Goal: Task Accomplishment & Management: Use online tool/utility

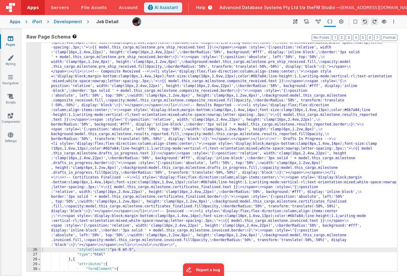
scroll to position [243, 0]
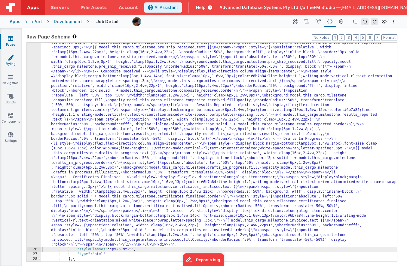
click at [8, 60] on icon at bounding box center [11, 58] width 6 height 6
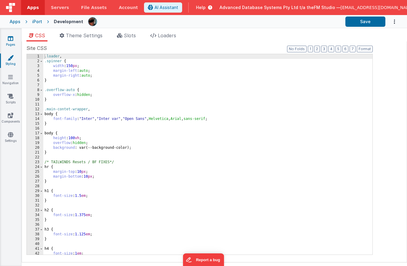
click at [10, 40] on icon at bounding box center [10, 38] width 5 height 6
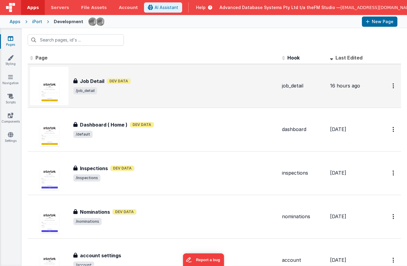
click at [93, 80] on h3 "Job Detail" at bounding box center [92, 81] width 24 height 7
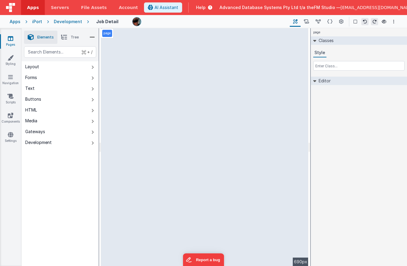
click at [8, 40] on link "Pages" at bounding box center [11, 41] width 22 height 12
click at [329, 22] on icon at bounding box center [329, 22] width 5 height 6
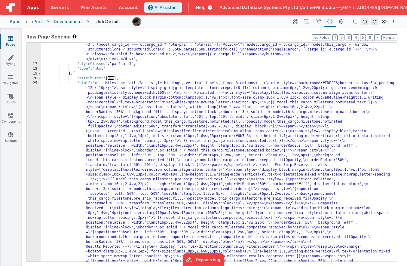
scroll to position [66, 0]
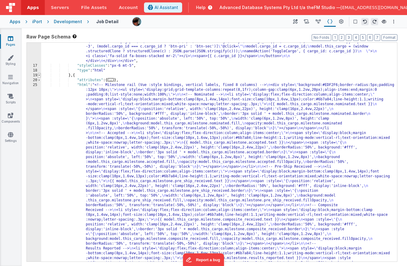
click at [40, 75] on span at bounding box center [39, 75] width 3 height 5
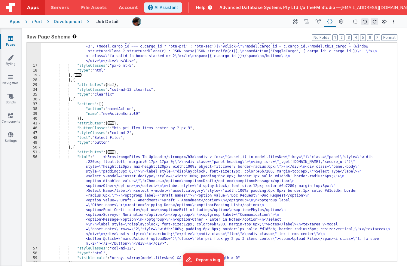
click at [75, 80] on div ""html" : "<div class= \" bg-white \" > \n <div class= \" flex justify-between \…" at bounding box center [219, 149] width 356 height 277
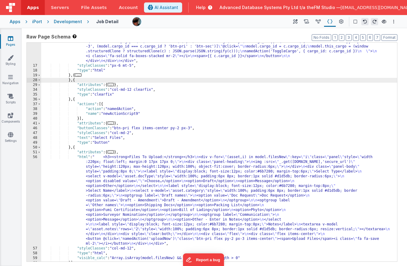
paste textarea
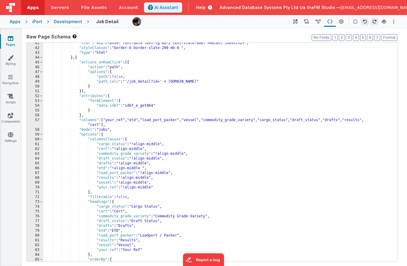
scroll to position [164, 0]
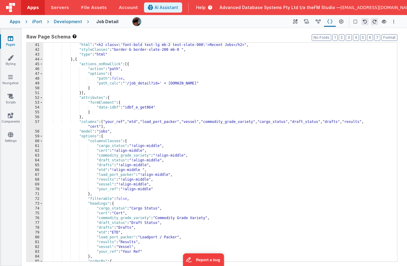
click at [111, 122] on div ""html" : "<h2 class= \" font-bold text-lg mb-2 text-slate-900 \" >Recent Jobs</…" at bounding box center [220, 157] width 354 height 228
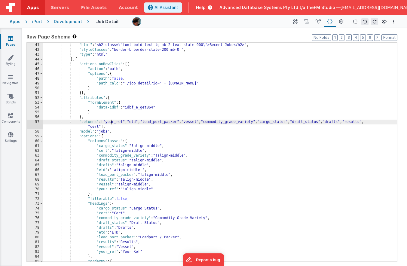
click at [111, 122] on div ""html" : "<h2 class= \" font-bold text-lg mb-2 text-slate-900 \" >Recent Jobs</…" at bounding box center [220, 157] width 354 height 228
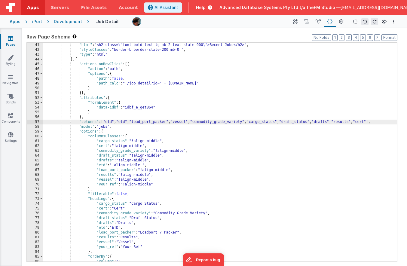
click at [127, 123] on div ""html" : "<h2 class= \" font-bold text-lg mb-2 text-slate-900 \" >Recent Jobs</…" at bounding box center [220, 157] width 354 height 228
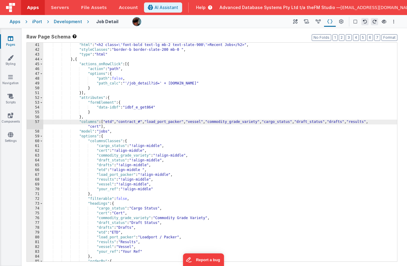
click at [163, 121] on div ""html" : "<h2 class= \" font-bold text-lg mb-2 text-slate-900 \" >Recent Jobs</…" at bounding box center [220, 157] width 354 height 228
click at [142, 122] on div ""html" : "<h2 class= \" font-bold text-lg mb-2 text-slate-900 \" >Recent Jobs</…" at bounding box center [220, 157] width 354 height 228
click at [171, 122] on div ""html" : "<h2 class= \" font-bold text-lg mb-2 text-slate-900 \" >Recent Jobs</…" at bounding box center [220, 157] width 354 height 228
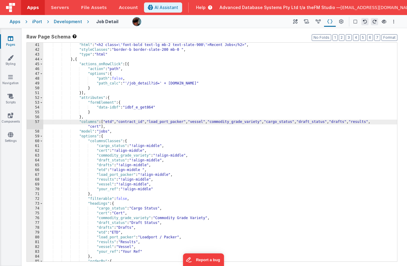
click at [246, 123] on div ""html" : "<h2 class= \" font-bold text-lg mb-2 text-slate-900 \" >Recent Jobs</…" at bounding box center [220, 157] width 354 height 228
click at [240, 123] on div ""html" : "<h2 class= \" font-bold text-lg mb-2 text-slate-900 \" >Recent Jobs</…" at bounding box center [220, 157] width 354 height 228
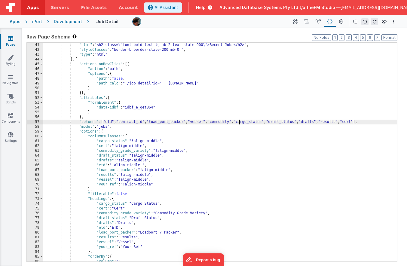
click at [256, 123] on div ""html" : "<h2 class= \" font-bold text-lg mb-2 text-slate-900 \" >Recent Jobs</…" at bounding box center [220, 157] width 354 height 228
click at [295, 121] on div ""html" : "<h2 class= \" font-bold text-lg mb-2 text-slate-900 \" >Recent Jobs</…" at bounding box center [220, 157] width 354 height 228
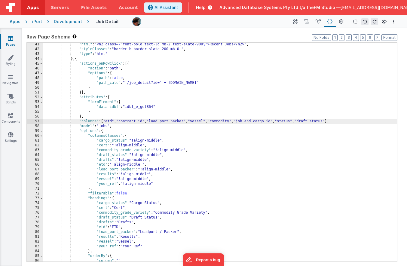
click at [104, 125] on div ""html" : "<h2 class= \" font-bold text-lg mb-2 text-slate-900 \" >Recent Jobs</…" at bounding box center [220, 156] width 354 height 228
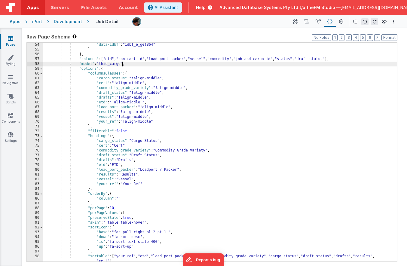
scroll to position [226, 0]
click at [110, 59] on div ""data-idbf" : "idbf_e_get864" } } , "columns" : [ "etd" , "contract_id" , "load…" at bounding box center [220, 156] width 354 height 228
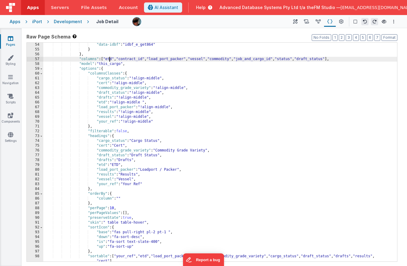
click at [110, 59] on div ""data-idbf" : "idbf_e_get864" } } , "columns" : [ "etd" , "contract_id" , "load…" at bounding box center [220, 156] width 354 height 228
click at [105, 80] on div ""data-idbf" : "idbf_e_get864" } } , "columns" : [ "etd" , "contract_id" , "load…" at bounding box center [220, 156] width 354 height 228
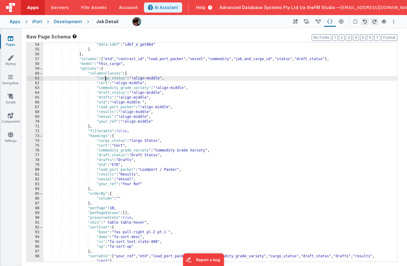
click at [105, 80] on div ""data-idbf" : "idbf_e_get864" } } , "columns" : [ "etd" , "contract_id" , "load…" at bounding box center [220, 156] width 354 height 228
click at [104, 142] on div ""data-idbf" : "idbf_e_get864" } } , "columns" : [ "etd" , "contract_id" , "load…" at bounding box center [220, 156] width 354 height 228
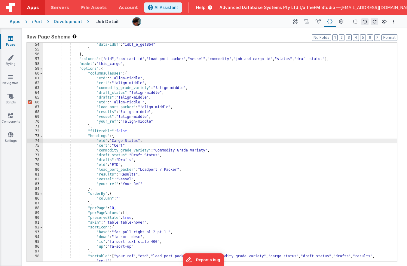
click at [129, 58] on div ""data-idbf" : "idbf_e_get864" } } , "columns" : [ "etd" , "contract_id" , "load…" at bounding box center [220, 156] width 354 height 228
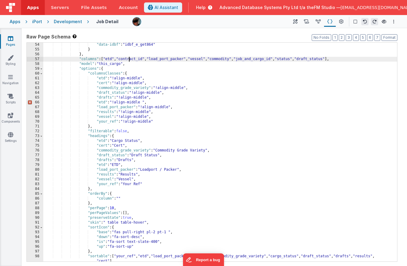
click at [129, 58] on div ""data-idbf" : "idbf_e_get864" } } , "columns" : [ "etd" , "contract_id" , "load…" at bounding box center [220, 156] width 354 height 228
click at [102, 82] on div ""data-idbf" : "idbf_e_get864" } } , "columns" : [ "etd" , "contract_id" , "load…" at bounding box center [220, 156] width 354 height 228
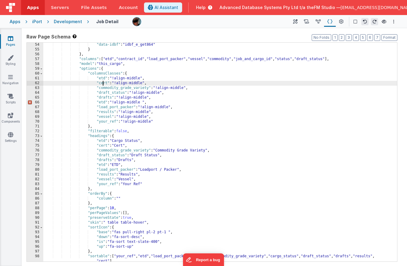
click at [102, 82] on div ""data-idbf" : "idbf_e_get864" } } , "columns" : [ "etd" , "contract_id" , "load…" at bounding box center [220, 156] width 354 height 228
click at [103, 148] on div ""data-idbf" : "idbf_e_get864" } } , "columns" : [ "etd" , "contract_id" , "load…" at bounding box center [220, 156] width 354 height 228
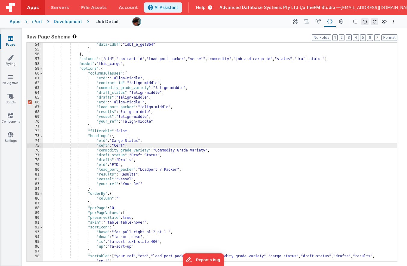
click at [103, 148] on div ""data-idbf" : "idbf_e_get864" } } , "columns" : [ "etd" , "contract_id" , "load…" at bounding box center [220, 156] width 354 height 228
click at [167, 58] on div ""data-idbf" : "idbf_e_get864" } } , "columns" : [ "etd" , "contract_id" , "load…" at bounding box center [220, 156] width 354 height 228
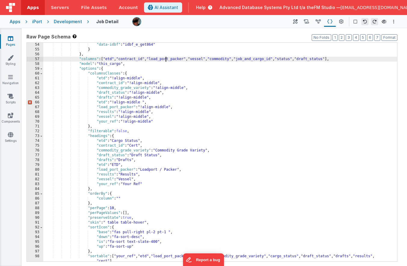
click at [167, 58] on div ""data-idbf" : "idbf_e_get864" } } , "columns" : [ "etd" , "contract_id" , "load…" at bounding box center [220, 156] width 354 height 228
click at [108, 87] on div ""data-idbf" : "idbf_e_get864" } } , "columns" : [ "etd" , "contract_id" , "load…" at bounding box center [220, 156] width 354 height 228
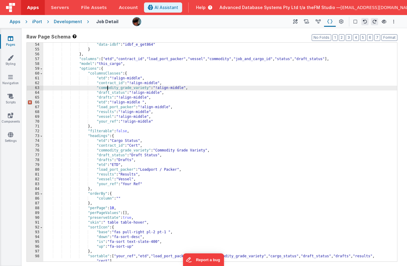
click at [108, 87] on div ""data-idbf" : "idbf_e_get864" } } , "columns" : [ "etd" , "contract_id" , "load…" at bounding box center [220, 156] width 354 height 228
click at [108, 151] on div ""data-idbf" : "idbf_e_get864" } } , "columns" : [ "etd" , "contract_id" , "load…" at bounding box center [220, 156] width 354 height 228
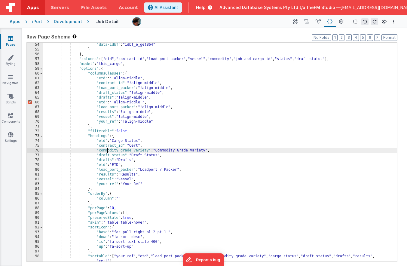
click at [108, 151] on div ""data-idbf" : "idbf_e_get864" } } , "columns" : [ "etd" , "contract_id" , "load…" at bounding box center [220, 156] width 354 height 228
click at [206, 60] on div ""data-idbf" : "idbf_e_get864" } } , "columns" : [ "etd" , "contract_id" , "load…" at bounding box center [220, 156] width 354 height 228
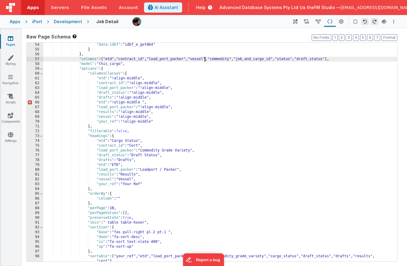
click at [206, 60] on div ""data-idbf" : "idbf_e_get864" } } , "columns" : [ "etd" , "contract_id" , "load…" at bounding box center [220, 156] width 354 height 228
click at [109, 94] on div ""data-idbf" : "idbf_e_get864" } } , "columns" : [ "etd" , "contract_id" , "load…" at bounding box center [220, 156] width 354 height 228
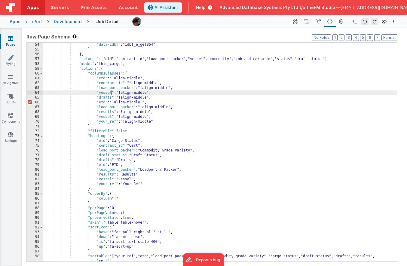
click at [106, 156] on div ""data-idbf" : "idbf_e_get864" } } , "columns" : [ "etd" , "contract_id" , "load…" at bounding box center [220, 156] width 354 height 228
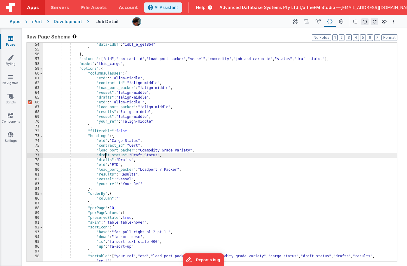
click at [106, 156] on div ""data-idbf" : "idbf_e_get864" } } , "columns" : [ "etd" , "contract_id" , "load…" at bounding box center [220, 156] width 354 height 228
click at [228, 58] on div ""data-idbf" : "idbf_e_get864" } } , "columns" : [ "etd" , "contract_id" , "load…" at bounding box center [220, 156] width 354 height 228
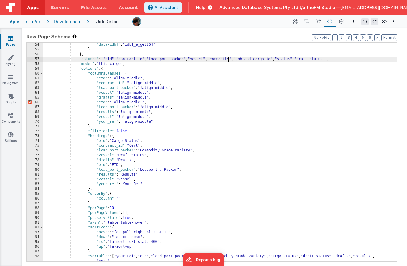
click at [228, 58] on div ""data-idbf" : "idbf_e_get864" } } , "columns" : [ "etd" , "contract_id" , "load…" at bounding box center [220, 156] width 354 height 228
click at [105, 98] on div ""data-idbf" : "idbf_e_get864" } } , "columns" : [ "etd" , "contract_id" , "load…" at bounding box center [220, 156] width 354 height 228
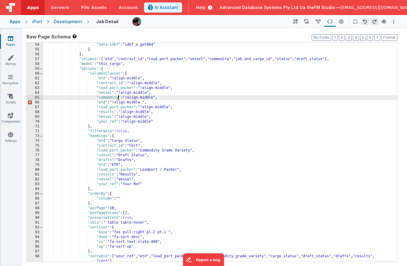
click at [106, 161] on div ""data-idbf" : "idbf_e_get864" } } , "columns" : [ "etd" , "contract_id" , "load…" at bounding box center [220, 156] width 354 height 228
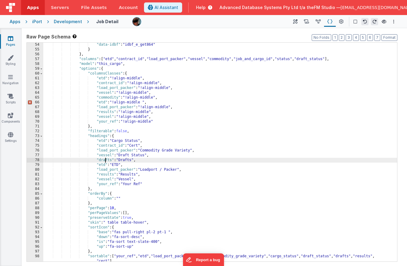
click at [106, 161] on div ""data-idbf" : "idbf_e_get864" } } , "columns" : [ "etd" , "contract_id" , "load…" at bounding box center [220, 156] width 354 height 228
click at [256, 60] on div ""data-idbf" : "idbf_e_get864" } } , "columns" : [ "etd" , "contract_id" , "load…" at bounding box center [220, 156] width 354 height 228
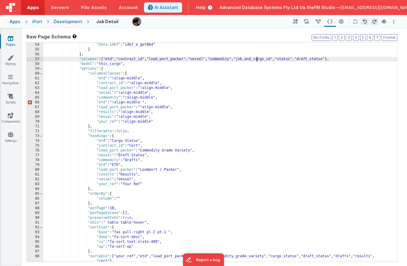
click at [256, 60] on div ""data-idbf" : "idbf_e_get864" } } , "columns" : [ "etd" , "contract_id" , "load…" at bounding box center [220, 156] width 354 height 228
click at [100, 103] on div ""data-idbf" : "idbf_e_get864" } } , "columns" : [ "etd" , "contract_id" , "load…" at bounding box center [220, 156] width 354 height 228
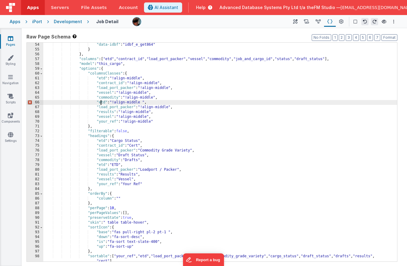
click at [100, 103] on div ""data-idbf" : "idbf_e_get864" } } , "columns" : [ "etd" , "contract_id" , "load…" at bounding box center [220, 156] width 354 height 228
click at [102, 165] on div ""data-idbf" : "idbf_e_get864" } } , "columns" : [ "etd" , "contract_id" , "load…" at bounding box center [220, 156] width 354 height 228
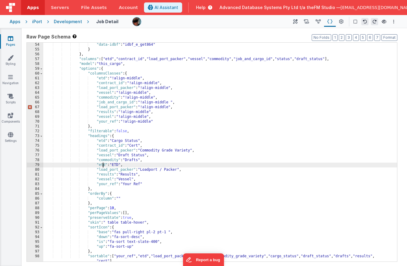
click at [102, 165] on div ""data-idbf" : "idbf_e_get864" } } , "columns" : [ "etd" , "contract_id" , "load…" at bounding box center [220, 156] width 354 height 228
click at [296, 60] on div ""data-idbf" : "idbf_e_get864" } } , "columns" : [ "etd" , "contract_id" , "load…" at bounding box center [220, 156] width 354 height 228
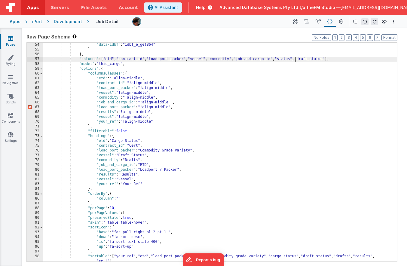
click at [296, 60] on div ""data-idbf" : "idbf_e_get864" } } , "columns" : [ "etd" , "contract_id" , "load…" at bounding box center [220, 156] width 354 height 228
click at [104, 106] on div ""data-idbf" : "idbf_e_get864" } } , "columns" : [ "etd" , "contract_id" , "load…" at bounding box center [220, 156] width 354 height 228
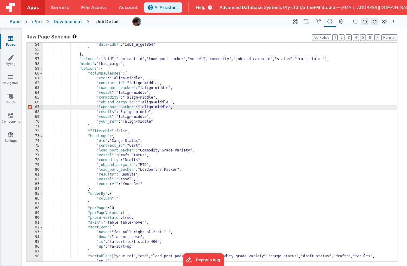
click at [104, 106] on div ""data-idbf" : "idbf_e_get864" } } , "columns" : [ "etd" , "contract_id" , "load…" at bounding box center [220, 156] width 354 height 228
click at [104, 170] on div ""data-idbf" : "idbf_e_get864" } } , "columns" : [ "etd" , "contract_id" , "load…" at bounding box center [220, 156] width 354 height 228
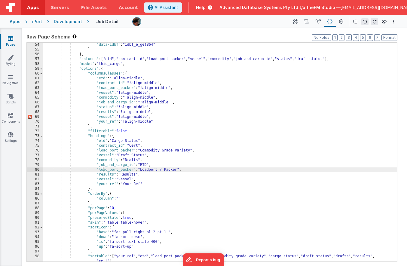
click at [104, 170] on div ""data-idbf" : "idbf_e_get864" } } , "columns" : [ "etd" , "contract_id" , "load…" at bounding box center [220, 156] width 354 height 228
click at [316, 58] on div ""data-idbf" : "idbf_e_get864" } } , "columns" : [ "etd" , "contract_id" , "load…" at bounding box center [220, 156] width 354 height 228
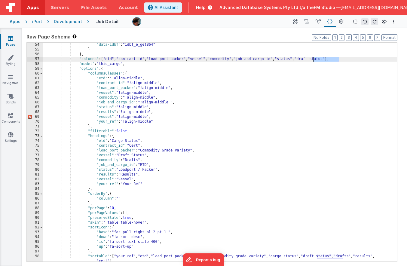
click at [103, 113] on div ""data-idbf" : "idbf_e_get864" } } , "columns" : [ "etd" , "contract_id" , "load…" at bounding box center [220, 156] width 354 height 228
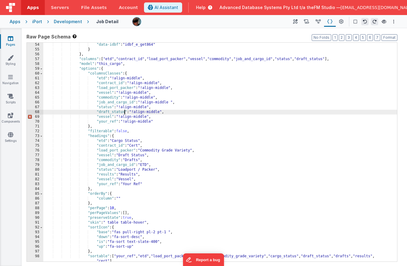
click at [103, 174] on div ""data-idbf" : "idbf_e_get864" } } , "columns" : [ "etd" , "contract_id" , "load…" at bounding box center [220, 156] width 354 height 228
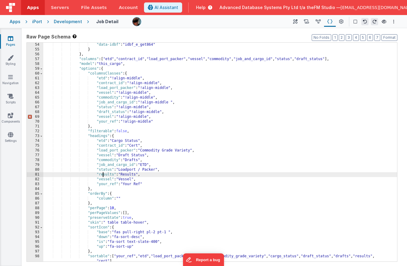
click at [103, 174] on div ""data-idbf" : "idbf_e_get864" } } , "columns" : [ "etd" , "contract_id" , "load…" at bounding box center [220, 156] width 354 height 228
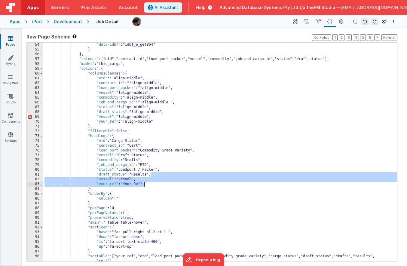
drag, startPoint x: 151, startPoint y: 176, endPoint x: 149, endPoint y: 182, distance: 6.8
click at [149, 182] on div ""data-idbf" : "idbf_e_get864" } } , "columns" : [ "etd" , "contract_id" , "load…" at bounding box center [220, 156] width 354 height 228
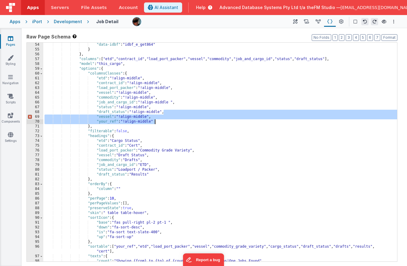
drag, startPoint x: 164, startPoint y: 113, endPoint x: 163, endPoint y: 120, distance: 6.7
click at [163, 120] on div ""data-idbf" : "idbf_e_get864" } } , "columns" : [ "etd" , "contract_id" , "load…" at bounding box center [220, 156] width 354 height 228
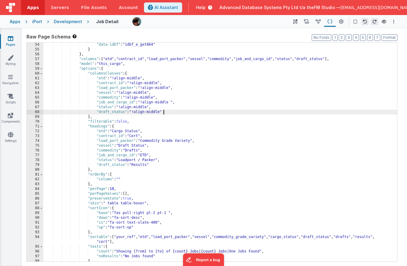
click at [119, 131] on div ""data-idbf" : "idbf_e_get864" } } , "columns" : [ "etd" , "contract_id" , "load…" at bounding box center [220, 156] width 354 height 228
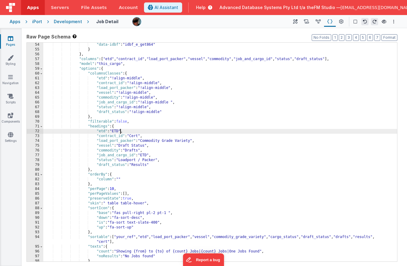
click at [134, 137] on div ""data-idbf" : "idbf_e_get864" } } , "columns" : [ "etd" , "contract_id" , "load…" at bounding box center [220, 156] width 354 height 228
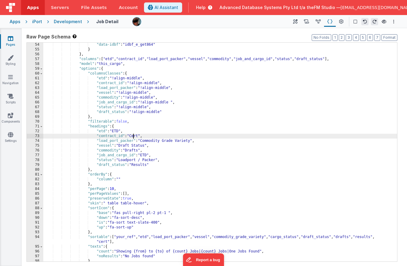
click at [134, 137] on div ""data-idbf" : "idbf_e_get864" } } , "columns" : [ "etd" , "contract_id" , "load…" at bounding box center [220, 156] width 354 height 228
click at [146, 142] on div ""data-idbf" : "idbf_e_get864" } } , "columns" : [ "etd" , "contract_id" , "load…" at bounding box center [220, 156] width 354 height 228
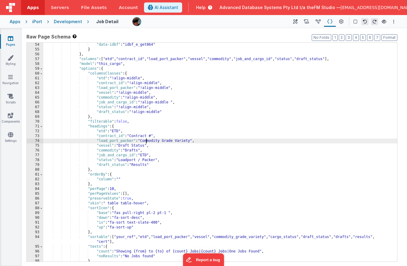
click at [146, 142] on div ""data-idbf" : "idbf_e_get864" } } , "columns" : [ "etd" , "contract_id" , "load…" at bounding box center [220, 156] width 354 height 228
click at [127, 145] on div ""data-idbf" : "idbf_e_get864" } } , "columns" : [ "etd" , "contract_id" , "load…" at bounding box center [220, 156] width 354 height 228
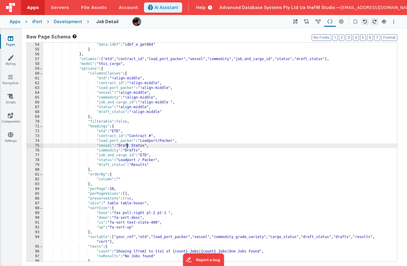
click at [127, 145] on div ""data-idbf" : "idbf_e_get864" } } , "columns" : [ "etd" , "contract_id" , "load…" at bounding box center [220, 156] width 354 height 228
click at [133, 150] on div ""data-idbf" : "idbf_e_get864" } } , "columns" : [ "etd" , "contract_id" , "load…" at bounding box center [220, 156] width 354 height 228
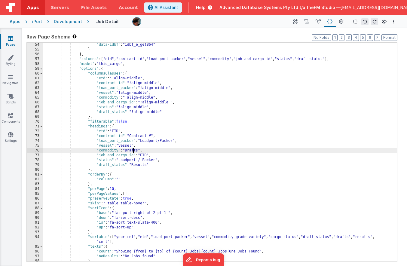
click at [133, 150] on div ""data-idbf" : "idbf_e_get864" } } , "columns" : [ "etd" , "contract_id" , "load…" at bounding box center [220, 156] width 354 height 228
click at [146, 155] on div ""data-idbf" : "idbf_e_get864" } } , "columns" : [ "etd" , "contract_id" , "load…" at bounding box center [220, 156] width 354 height 228
click at [126, 161] on div ""data-idbf" : "idbf_e_get864" } } , "columns" : [ "etd" , "contract_id" , "load…" at bounding box center [220, 156] width 354 height 228
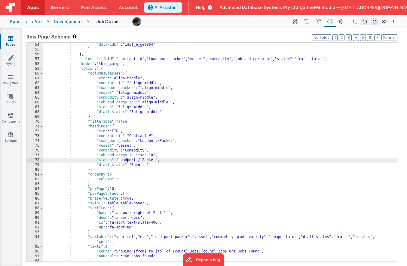
click at [126, 161] on div ""data-idbf" : "idbf_e_get864" } } , "columns" : [ "etd" , "contract_id" , "load…" at bounding box center [220, 156] width 354 height 228
click at [140, 164] on div ""data-idbf" : "idbf_e_get864" } } , "columns" : [ "etd" , "contract_id" , "load…" at bounding box center [220, 156] width 354 height 228
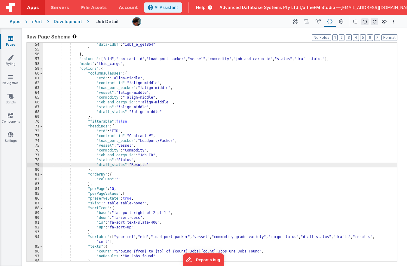
click at [140, 164] on div ""data-idbf" : "idbf_e_get864" } } , "columns" : [ "etd" , "contract_id" , "load…" at bounding box center [220, 156] width 354 height 228
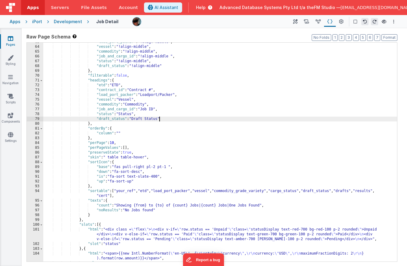
scroll to position [237, 0]
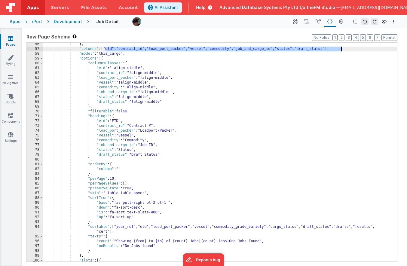
drag, startPoint x: 106, startPoint y: 48, endPoint x: 341, endPoint y: 50, distance: 235.1
click at [341, 50] on div "} , "columns" : [ "etd" , "contract_id" , "load_port_packer" , "vessel" , "comm…" at bounding box center [220, 161] width 354 height 238
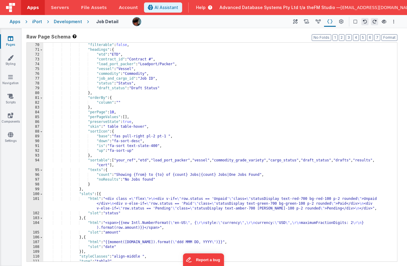
scroll to position [313, 0]
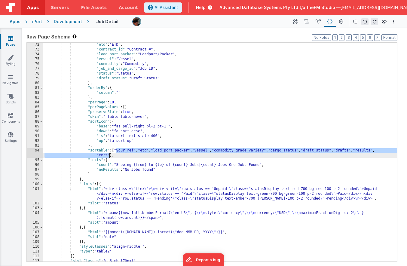
drag, startPoint x: 116, startPoint y: 151, endPoint x: 109, endPoint y: 154, distance: 7.7
click at [109, 154] on div ""etd" : "ETD" , "contract_id" : "Contract #" , "load_port_packer" : "Loadport/P…" at bounding box center [220, 156] width 354 height 228
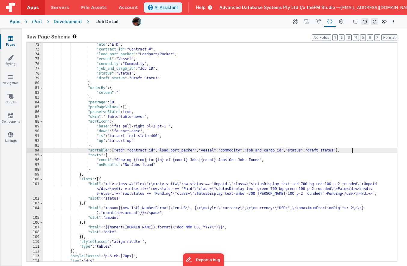
click at [116, 151] on div ""etd" : "ETD" , "contract_id" : "Contract #" , "load_port_packer" : "Loadport/P…" at bounding box center [220, 156] width 354 height 228
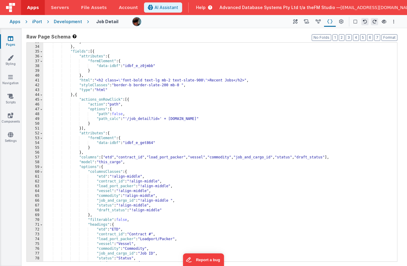
scroll to position [128, 0]
click at [119, 171] on div "} } , "fields" : [{ "attributes" : { "formElement" : { "data-idbf" : "idbf_e_z0…" at bounding box center [220, 154] width 354 height 228
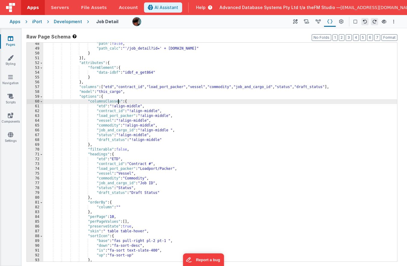
scroll to position [202, 0]
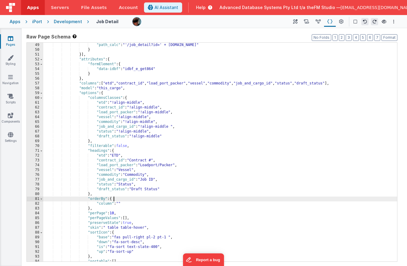
click at [118, 199] on div ""path_calc" : "'/job_detail?id=' + [DOMAIN_NAME]" } }] , "attributes" : { "form…" at bounding box center [220, 157] width 354 height 228
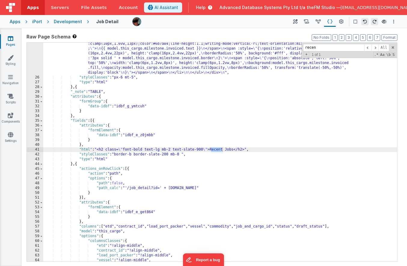
scroll to position [396, 0]
type input "recent"
click at [213, 150] on div ""html" : "<!-- Milestone rail (Vue :style bindings, vertical labels, fixed 8 co…" at bounding box center [220, 26] width 354 height 546
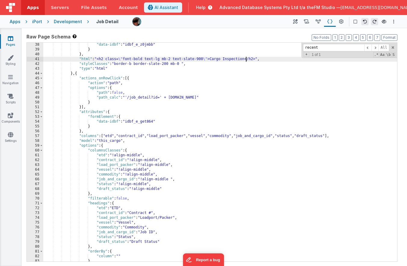
scroll to position [488, 0]
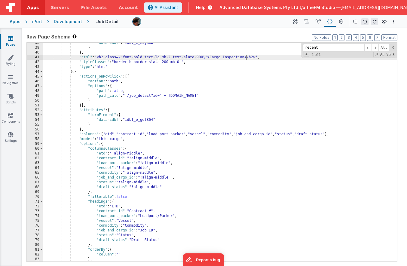
click at [131, 134] on div ""data-idbf" : "idbf_e_z0jmbb" } } , "html" : "<h2 class= \" font-bold text-lg m…" at bounding box center [220, 155] width 354 height 228
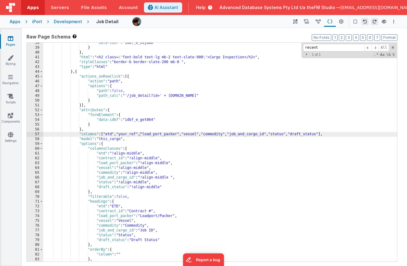
click at [222, 133] on div ""data-idbf" : "idbf_e_z0jmbb" } } , "html" : "<h2 class= \" font-bold text-lg m…" at bounding box center [220, 155] width 354 height 228
click at [272, 134] on div ""data-idbf" : "idbf_e_z0jmbb" } } , "html" : "<h2 class= \" font-bold text-lg m…" at bounding box center [220, 155] width 354 height 228
click at [305, 135] on div ""data-idbf" : "idbf_e_z0jmbb" } } , "html" : "<h2 class= \" font-bold text-lg m…" at bounding box center [220, 155] width 354 height 228
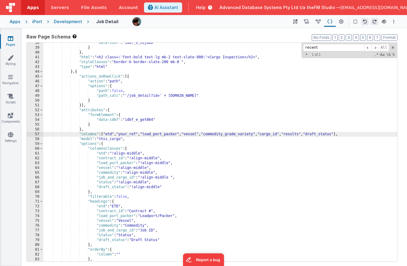
click at [130, 135] on div ""data-idbf" : "idbf_e_z0jmbb" } } , "html" : "<h2 class= \" font-bold text-lg m…" at bounding box center [220, 155] width 354 height 228
click at [107, 158] on div ""data-idbf" : "idbf_e_z0jmbb" } } , "html" : "<h2 class= \" font-bold text-lg m…" at bounding box center [220, 155] width 354 height 228
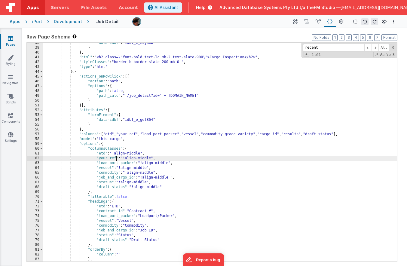
click at [105, 210] on div ""data-idbf" : "idbf_e_z0jmbb" } } , "html" : "<h2 class= \" font-bold text-lg m…" at bounding box center [220, 155] width 354 height 228
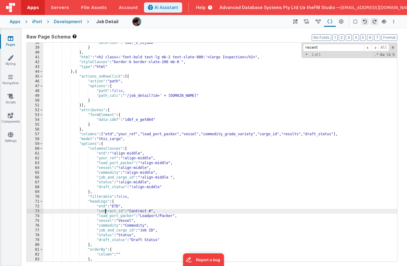
click at [105, 210] on div ""data-idbf" : "idbf_e_z0jmbb" } } , "html" : "<h2 class= \" font-bold text-lg m…" at bounding box center [220, 155] width 354 height 228
click at [222, 136] on div ""data-idbf" : "idbf_e_z0jmbb" } } , "html" : "<h2 class= \" font-bold text-lg m…" at bounding box center [220, 155] width 354 height 228
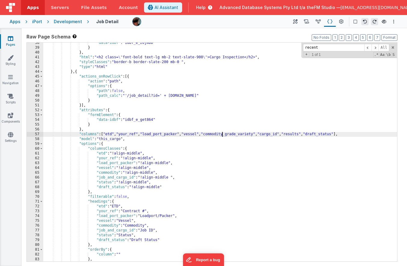
click at [222, 136] on div ""data-idbf" : "idbf_e_z0jmbb" } } , "html" : "<h2 class= \" font-bold text-lg m…" at bounding box center [220, 155] width 354 height 228
click at [106, 173] on div ""data-idbf" : "idbf_e_z0jmbb" } } , "html" : "<h2 class= \" font-bold text-lg m…" at bounding box center [220, 155] width 354 height 228
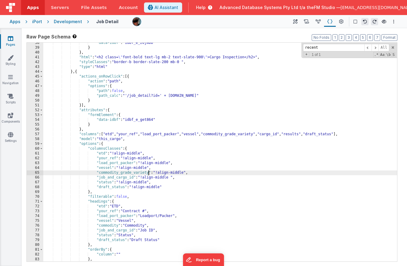
click at [106, 225] on div ""data-idbf" : "idbf_e_z0jmbb" } } , "html" : "<h2 class= \" font-bold text-lg m…" at bounding box center [220, 155] width 354 height 228
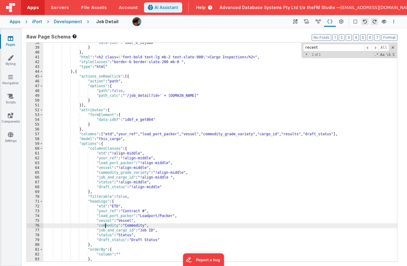
click at [106, 225] on div ""data-idbf" : "idbf_e_z0jmbb" } } , "html" : "<h2 class= \" font-bold text-lg m…" at bounding box center [220, 155] width 354 height 228
click at [278, 135] on div ""data-idbf" : "idbf_e_z0jmbb" } } , "html" : "<h2 class= \" font-bold text-lg m…" at bounding box center [220, 155] width 354 height 228
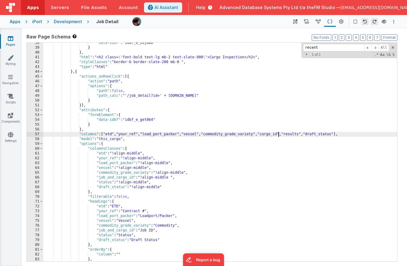
click at [278, 135] on div ""data-idbf" : "idbf_e_z0jmbb" } } , "html" : "<h2 class= \" font-bold text-lg m…" at bounding box center [220, 155] width 354 height 228
click at [115, 179] on div ""data-idbf" : "idbf_e_z0jmbb" } } , "html" : "<h2 class= \" font-bold text-lg m…" at bounding box center [220, 155] width 354 height 228
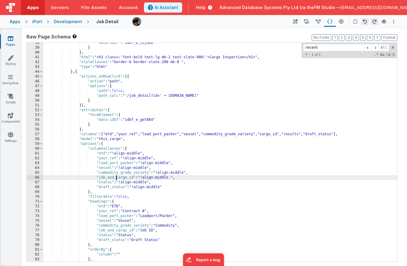
click at [115, 179] on div ""data-idbf" : "idbf_e_z0jmbb" } } , "html" : "<h2 class= \" font-bold text-lg m…" at bounding box center [220, 155] width 354 height 228
click at [109, 231] on div ""data-idbf" : "idbf_e_z0jmbb" } } , "html" : "<h2 class= \" font-bold text-lg m…" at bounding box center [220, 155] width 354 height 228
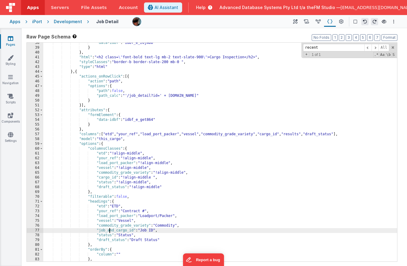
click at [109, 231] on div ""data-idbf" : "idbf_e_z0jmbb" } } , "html" : "<h2 class= \" font-bold text-lg m…" at bounding box center [220, 155] width 354 height 228
click at [302, 134] on div ""data-idbf" : "idbf_e_z0jmbb" } } , "html" : "<h2 class= \" font-bold text-lg m…" at bounding box center [220, 155] width 354 height 228
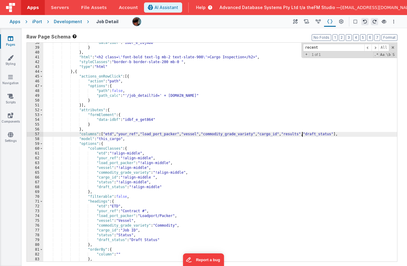
click at [302, 134] on div ""data-idbf" : "idbf_e_z0jmbb" } } , "html" : "<h2 class= \" font-bold text-lg m…" at bounding box center [220, 155] width 354 height 228
click at [103, 182] on div ""data-idbf" : "idbf_e_z0jmbb" } } , "html" : "<h2 class= \" font-bold text-lg m…" at bounding box center [220, 155] width 354 height 228
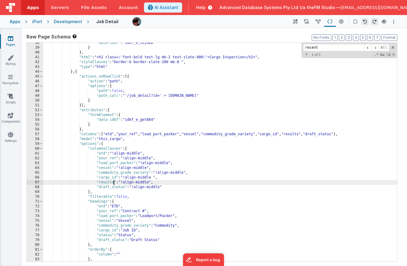
click at [105, 235] on div ""data-idbf" : "idbf_e_z0jmbb" } } , "html" : "<h2 class= \" font-bold text-lg m…" at bounding box center [220, 155] width 354 height 228
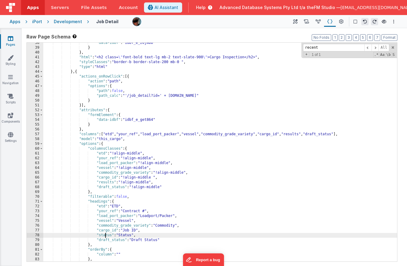
click at [105, 235] on div ""data-idbf" : "idbf_e_z0jmbb" } } , "html" : "<h2 class= \" font-bold text-lg m…" at bounding box center [220, 155] width 354 height 228
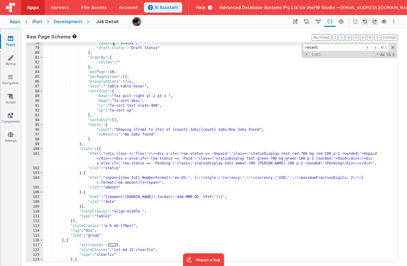
scroll to position [682, 0]
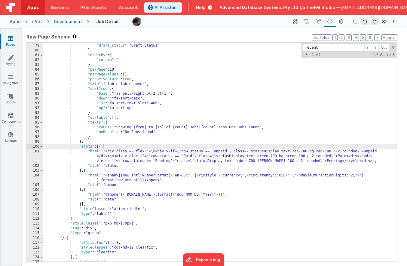
click at [104, 146] on div ""results" : "Status" , "draft_status" : "Draft Status" } , "orderBy" : { "colum…" at bounding box center [220, 152] width 354 height 228
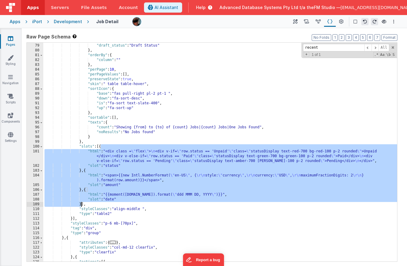
drag, startPoint x: 101, startPoint y: 146, endPoint x: 82, endPoint y: 204, distance: 60.2
click at [82, 204] on div ""results" : "Status" , "draft_status" : "Draft Status" } , "orderBy" : { "colum…" at bounding box center [220, 152] width 354 height 228
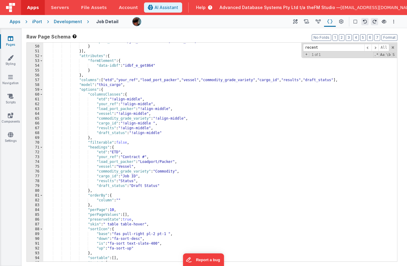
scroll to position [542, 0]
click at [109, 86] on div ""path_calc" : "'/job_detail?id=' + [DOMAIN_NAME]" } }] , "attributes" : { "form…" at bounding box center [220, 153] width 354 height 228
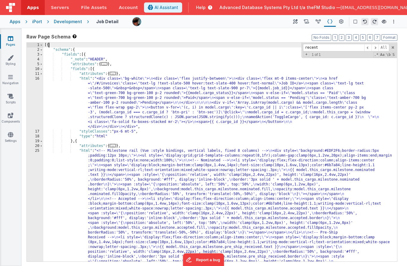
scroll to position [0, 0]
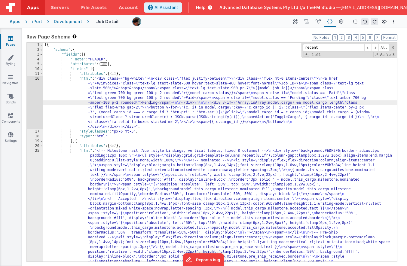
click at [35, 100] on div "16" at bounding box center [35, 102] width 17 height 53
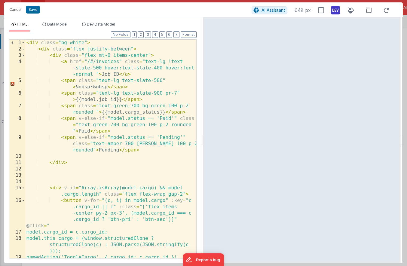
click at [102, 63] on div "< div class = "bg-white" > < div class = "flex justify-between" > < div class =…" at bounding box center [110, 155] width 171 height 231
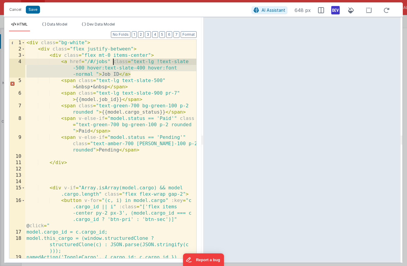
drag, startPoint x: 130, startPoint y: 74, endPoint x: 113, endPoint y: 63, distance: 20.7
click at [113, 63] on div "< div class = "bg-white" > < div class = "flex justify-between" > < div class =…" at bounding box center [110, 155] width 171 height 231
click at [18, 8] on button "Cancel" at bounding box center [15, 9] width 18 height 8
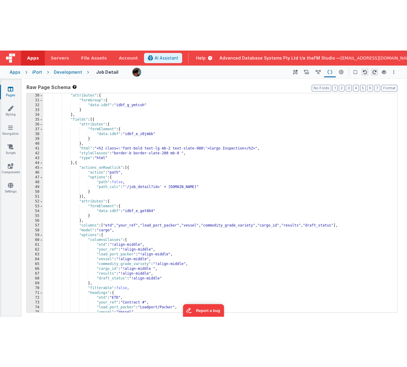
scroll to position [444, 0]
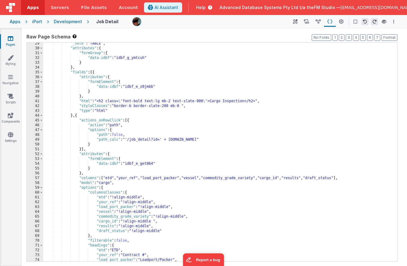
click at [342, 67] on div ""_note" : "TABLE" , "attributes" : { "formGroup" : { "data-idbf" : "idbf_g_ymtc…" at bounding box center [220, 155] width 354 height 228
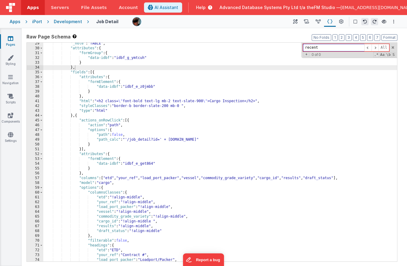
type input "g"
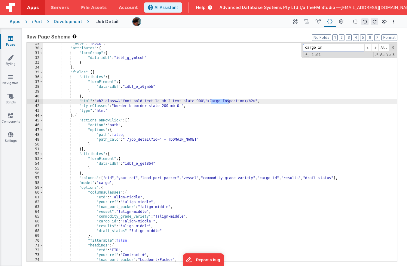
type input "cargo in"
click at [202, 102] on div ""_note" : "TABLE" , "attributes" : { "formGroup" : { "data-idbf" : "idbf_g_ymtc…" at bounding box center [220, 155] width 354 height 228
click at [31, 102] on div "41" at bounding box center [35, 101] width 17 height 5
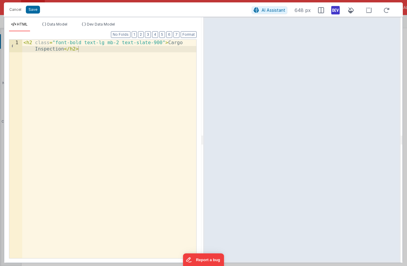
click at [109, 98] on div "< h2 class = "font-bold text-lg mb-2 text-slate-900" > Cargo Inspection </ h2 >" at bounding box center [109, 162] width 174 height 244
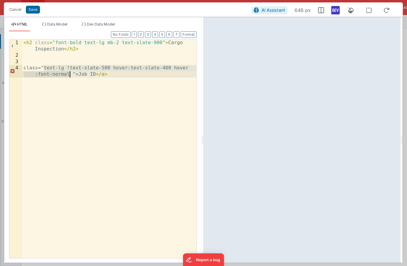
drag, startPoint x: 43, startPoint y: 68, endPoint x: 71, endPoint y: 72, distance: 27.9
click at [71, 72] on div "< h2 class = "font-bold text-lg mb-2 text-slate-900" > Cargo Inspection </ h2 >…" at bounding box center [109, 162] width 174 height 244
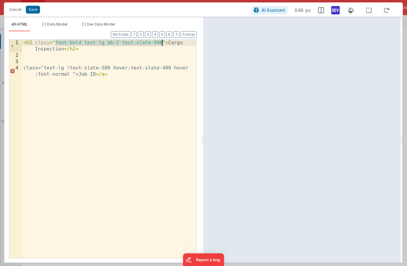
drag, startPoint x: 56, startPoint y: 44, endPoint x: 163, endPoint y: 43, distance: 107.0
click at [163, 43] on div "< h2 class = "font-bold text-lg mb-2 text-slate-900" > Cargo Inspection </ h2 >…" at bounding box center [109, 162] width 174 height 244
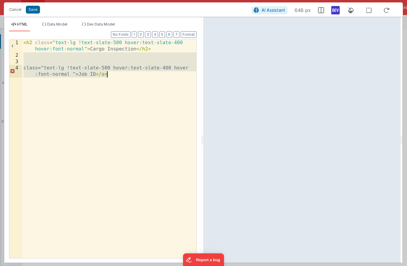
drag, startPoint x: 156, startPoint y: 54, endPoint x: 165, endPoint y: 107, distance: 53.5
click at [165, 107] on div "< h2 class = "text-lg !text-slate-500 hover:text-slate-400 hover:font-normal" >…" at bounding box center [109, 162] width 174 height 244
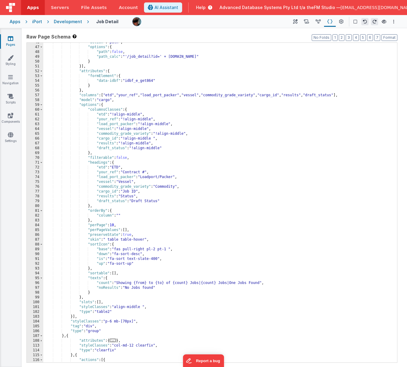
scroll to position [440, 0]
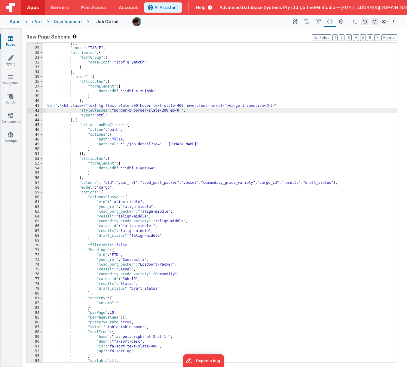
click at [92, 171] on div "} , { "_note" : "TABLE" , "attributes" : { "formGroup" : { "data-idbf" : "idbf_…" at bounding box center [220, 205] width 354 height 329
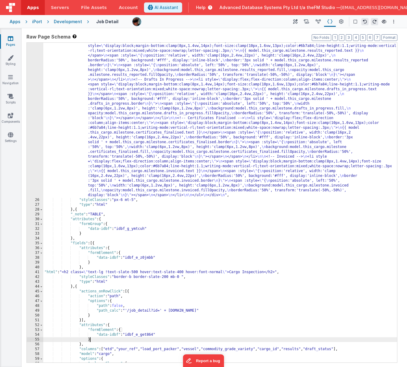
scroll to position [273, 0]
click at [111, 142] on div ""html" : "<!-- Milestone rail (Vue :style bindings, vertical labels, fixed 8 co…" at bounding box center [220, 198] width 354 height 647
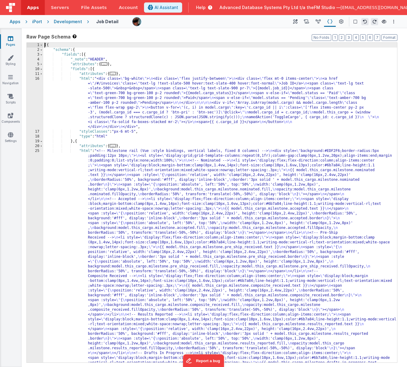
scroll to position [0, 0]
click at [143, 100] on div "[{ "schema" : { "fields" : [{ "_note" : "HEADER" , "attributes" : { ... } , "fi…" at bounding box center [220, 366] width 354 height 647
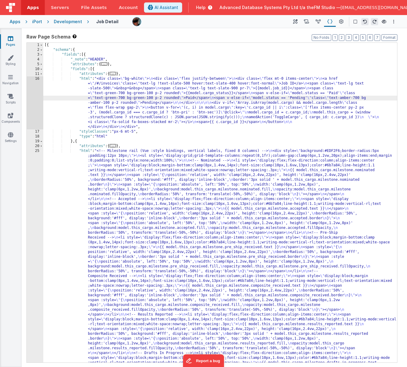
click at [36, 97] on div "16" at bounding box center [35, 102] width 17 height 53
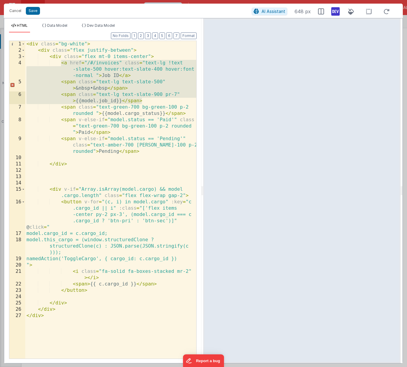
drag, startPoint x: 62, startPoint y: 63, endPoint x: 151, endPoint y: 99, distance: 96.2
click at [151, 99] on div "< div class = "bg-white" > < div class = "flex justify-between" > < div class =…" at bounding box center [110, 206] width 171 height 330
click at [14, 11] on button "Cancel" at bounding box center [15, 11] width 18 height 8
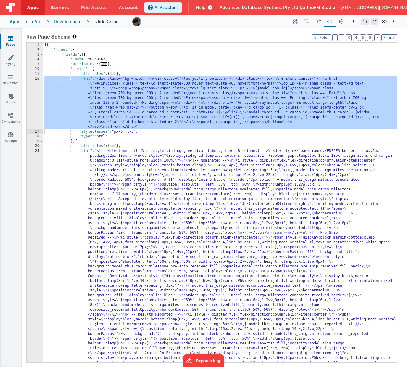
click at [78, 203] on div "[{ "schema" : { "fields" : [{ "_note" : "HEADER" , "attributes" : { ... } , "fi…" at bounding box center [220, 366] width 354 height 647
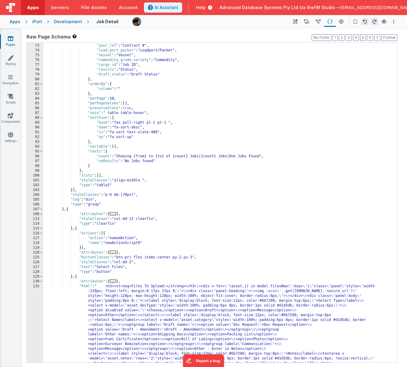
scroll to position [654, 0]
click at [67, 210] on div ""etd" : "ETD" , "your_ref" : "Contract #" , "load_port_packer" : "Loadport/Pack…" at bounding box center [220, 246] width 354 height 416
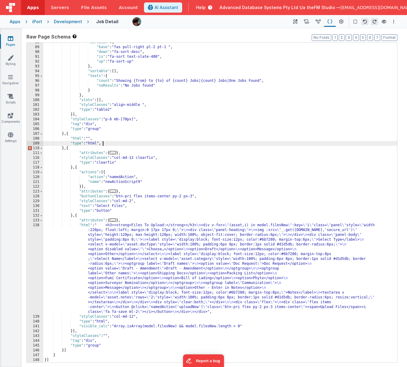
scroll to position [729, 0]
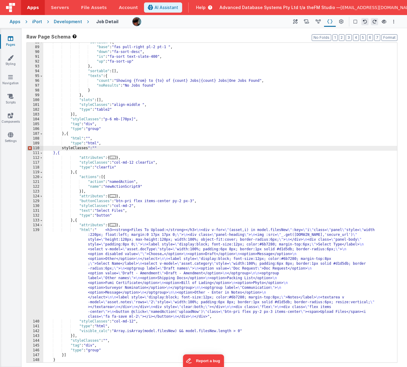
click at [71, 149] on div ""sortIcon" : { "base" : "fas pull-right pl-2 pt-1 " , "down" : "fa-sort-desc" ,…" at bounding box center [220, 204] width 354 height 329
click at [88, 139] on div ""sortIcon" : { "base" : "fas pull-right pl-2 pt-1 " , "down" : "fa-sort-desc" ,…" at bounding box center [220, 204] width 354 height 329
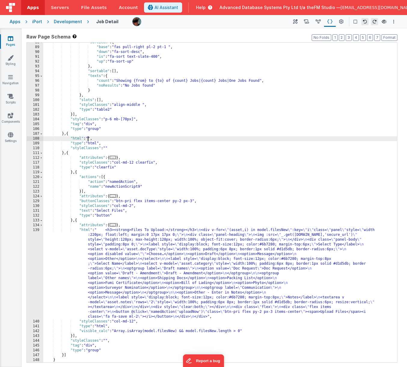
click at [29, 138] on div "108" at bounding box center [35, 138] width 17 height 5
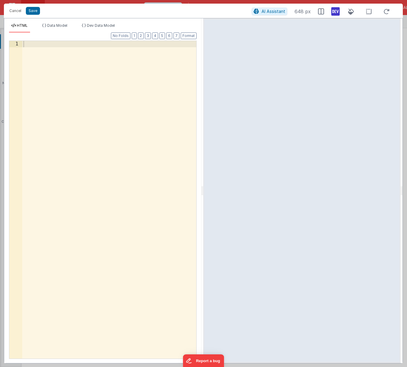
click at [60, 83] on div at bounding box center [109, 206] width 174 height 330
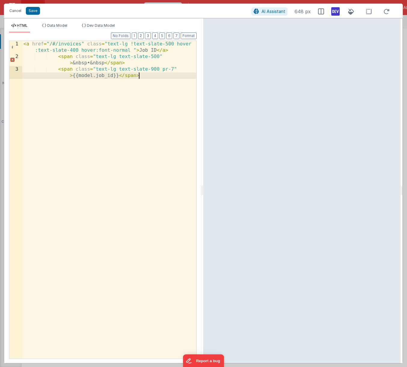
click at [84, 44] on div "< a href = "/#/invoices" class = "text-lg !text-slate-500 hover :text-slate-400…" at bounding box center [109, 212] width 174 height 343
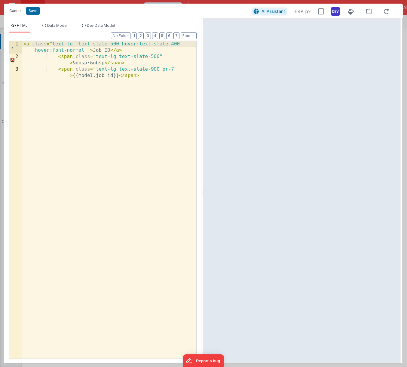
click at [95, 76] on div "< a class = "text-lg !text-slate-500 hover:text-slate-400 hover:font-normal " >…" at bounding box center [109, 212] width 174 height 343
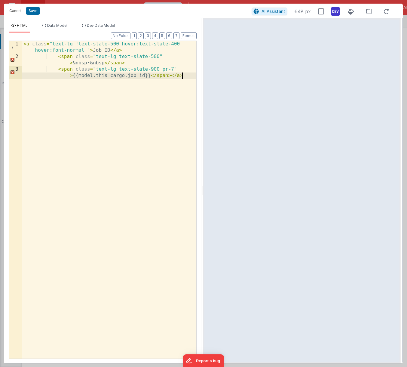
click at [30, 45] on div "< a class = "text-lg !text-slate-500 hover:text-slate-400 hover:font-normal " >…" at bounding box center [109, 212] width 174 height 343
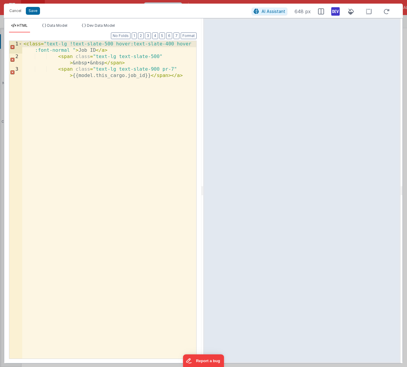
click at [102, 52] on div "< class = "text-lg !text-slate-500 hover:text-slate-400 hover :font-normal " > …" at bounding box center [109, 212] width 174 height 343
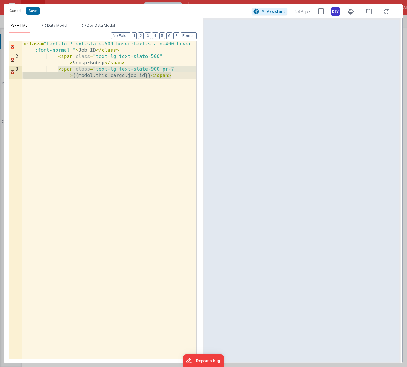
drag, startPoint x: 60, startPoint y: 69, endPoint x: 172, endPoint y: 75, distance: 112.3
click at [172, 75] on div "< class = "text-lg !text-slate-500 hover:text-slate-400 hover :font-normal " > …" at bounding box center [109, 212] width 174 height 343
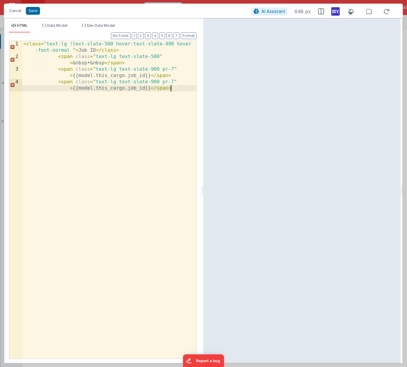
click at [119, 88] on div "< class = "text-lg !text-slate-500 hover:text-slate-400 hover :font-normal " > …" at bounding box center [109, 212] width 174 height 343
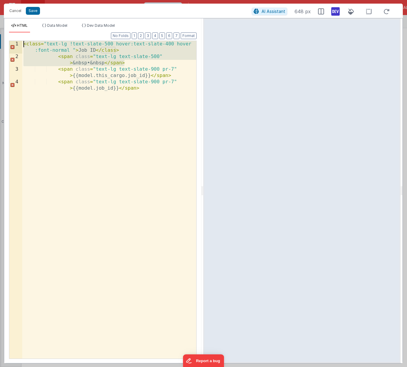
drag, startPoint x: 124, startPoint y: 64, endPoint x: 15, endPoint y: 40, distance: 111.2
click at [15, 40] on div "Format 7 6 5 4 3 2 1 No Folds 1 2 3 4 < class = "text-lg !text-slate-500 hover:…" at bounding box center [103, 195] width 188 height 325
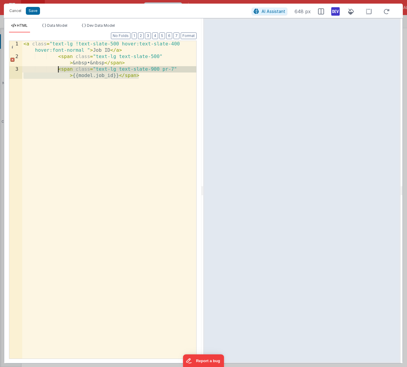
drag, startPoint x: 141, startPoint y: 76, endPoint x: 57, endPoint y: 69, distance: 83.9
click at [57, 69] on div "< a class = "text-lg !text-slate-500 hover:text-slate-400 hover:font-normal " >…" at bounding box center [109, 212] width 174 height 343
click at [141, 77] on div "< a class = "text-lg !text-slate-500 hover:text-slate-400 hover:font-normal " >…" at bounding box center [109, 212] width 174 height 343
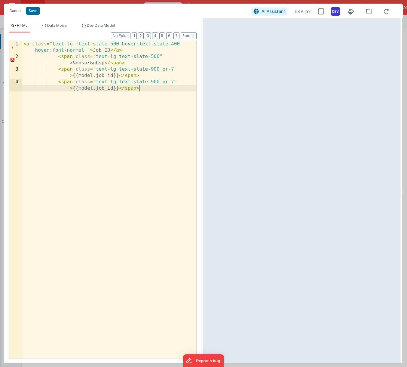
click at [95, 89] on div "< a class = "text-lg !text-slate-500 hover:text-slate-400 hover:font-normal " >…" at bounding box center [109, 212] width 174 height 343
click at [73, 88] on div "< a class = "text-lg !text-slate-500 hover:text-slate-400 hover:font-normal " >…" at bounding box center [109, 212] width 174 height 343
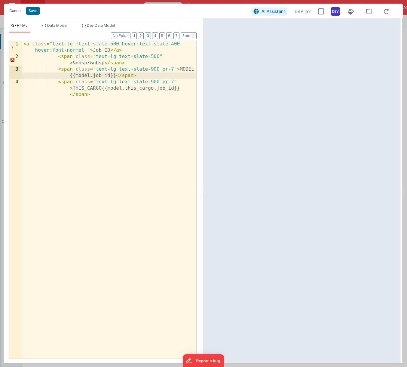
click at [81, 113] on div "< a class = "text-lg !text-slate-500 hover:text-slate-400 hover:font-normal " >…" at bounding box center [109, 215] width 174 height 349
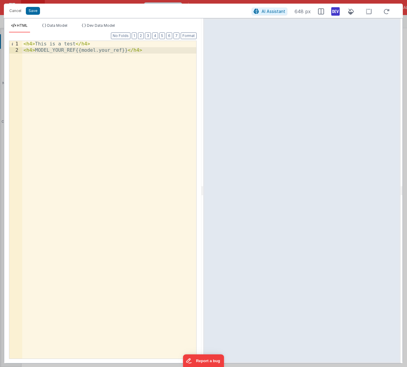
click at [87, 104] on div "< h4 > This is a test </ h4 > < h4 > MODEL_YOUR_REF{{model.your_ref}} </ h4 >" at bounding box center [109, 206] width 174 height 330
click at [146, 50] on div "< h4 > This is a test </ h4 > < h4 > MODEL_YOUR_REF{{model.your_ref}} </ h4 >" at bounding box center [109, 206] width 174 height 330
click at [98, 57] on div "< h4 > This is a test </ h4 > < h4 > MODEL_YOUR_REF{{model.your_ref}} </ h4 > <…" at bounding box center [109, 206] width 174 height 330
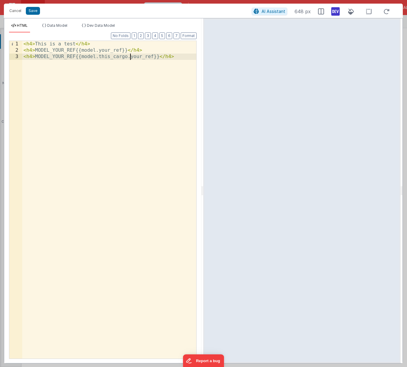
click at [52, 55] on div "< h4 > This is a test </ h4 > < h4 > MODEL_YOUR_REF{{model.your_ref}} </ h4 > <…" at bounding box center [109, 206] width 174 height 330
click at [128, 49] on div "< h4 > This is a test </ h4 > < h4 > MODEL_YOUR_REF{{model.your_ref}} </ h4 > <…" at bounding box center [109, 209] width 174 height 336
click at [75, 51] on div "< h4 > This is a test </ h4 > < h4 > MODEL_YOUR_REF{{model.your_ref}} </ h4 > <…" at bounding box center [109, 209] width 174 height 336
click at [107, 57] on div "< h4 > This is a test </ h4 > < h4 > MODEL_YOUR_REF: {{model.your_ref}} </ h4 >…" at bounding box center [109, 209] width 174 height 336
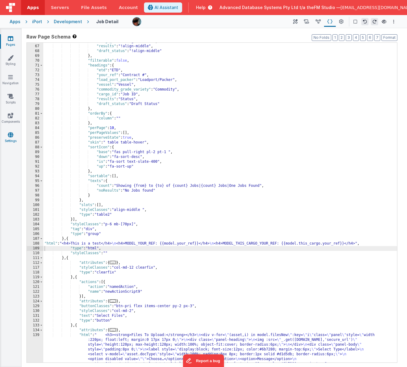
scroll to position [624, 0]
click at [113, 89] on div ""cargo_id" : "!align-middle " , "results" : "!align-middle" , "draft_status" : …" at bounding box center [220, 247] width 354 height 416
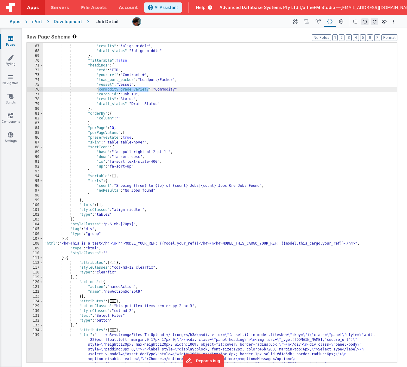
click at [188, 244] on div ""cargo_id" : "!align-middle " , "results" : "!align-middle" , "draft_status" : …" at bounding box center [220, 247] width 354 height 416
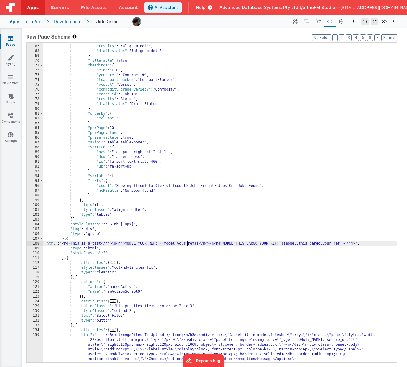
click at [188, 244] on div ""cargo_id" : "!align-middle " , "results" : "!align-middle" , "draft_status" : …" at bounding box center [220, 247] width 354 height 416
click at [362, 243] on div ""cargo_id" : "!align-middle " , "results" : "!align-middle" , "draft_status" : …" at bounding box center [220, 247] width 354 height 416
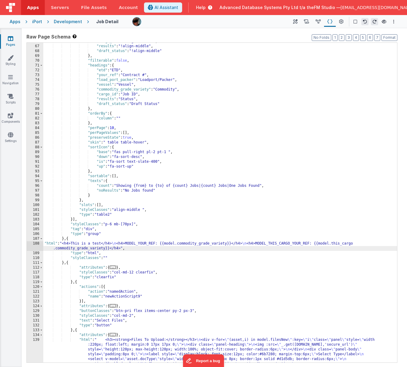
click at [34, 245] on div "108" at bounding box center [35, 246] width 17 height 10
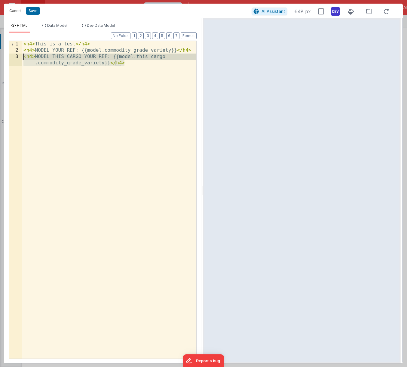
drag, startPoint x: 128, startPoint y: 65, endPoint x: 24, endPoint y: 56, distance: 104.4
click at [24, 56] on div "< h4 > This is a test </ h4 > < h4 > MODEL_YOUR_REF: {{model.commodity_grade_va…" at bounding box center [109, 209] width 174 height 336
click at [131, 63] on div "< h4 > This is a test </ h4 > < h4 > MODEL_YOUR_REF: {{model.commodity_grade_va…" at bounding box center [109, 209] width 174 height 336
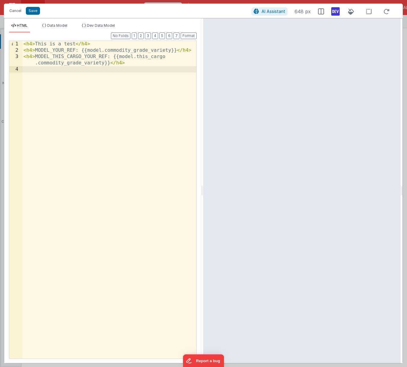
paste textarea
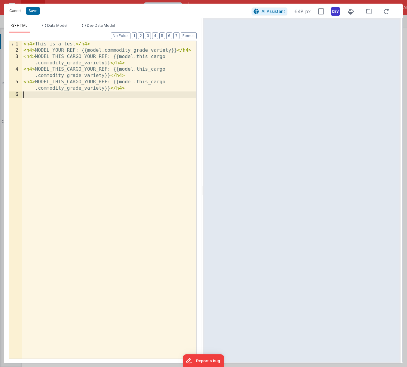
paste textarea
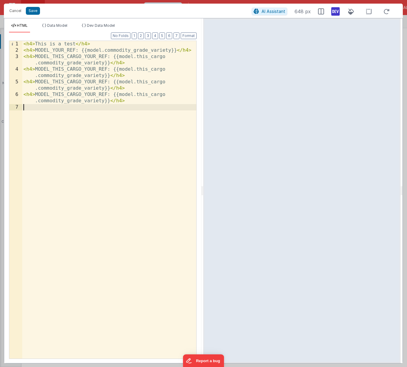
paste textarea
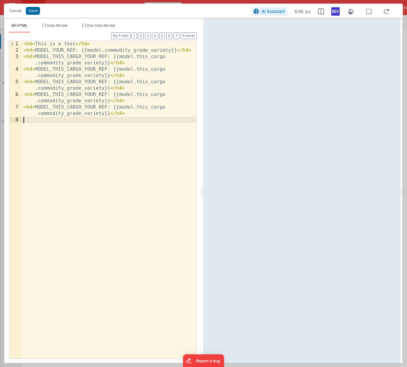
click at [74, 75] on div "< h4 > This is a test </ h4 > < h4 > MODEL_YOUR_REF: {{model.commodity_grade_va…" at bounding box center [109, 206] width 174 height 330
click at [148, 82] on div "< h4 > This is a test </ h4 > < h4 > MODEL_YOUR_REF: {{model.commodity_grade_va…" at bounding box center [109, 206] width 174 height 330
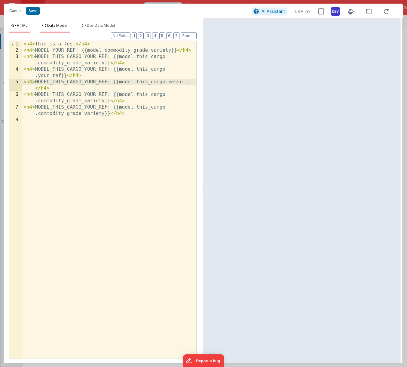
click at [57, 26] on span "Data Model" at bounding box center [57, 25] width 20 height 5
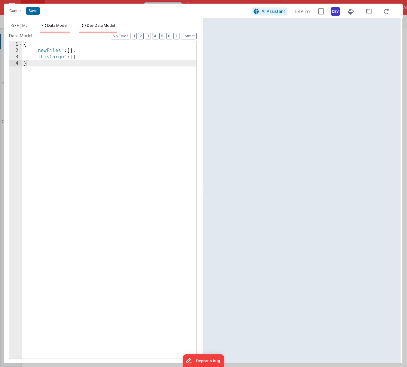
click at [100, 26] on span "Dev Data Model" at bounding box center [101, 25] width 28 height 5
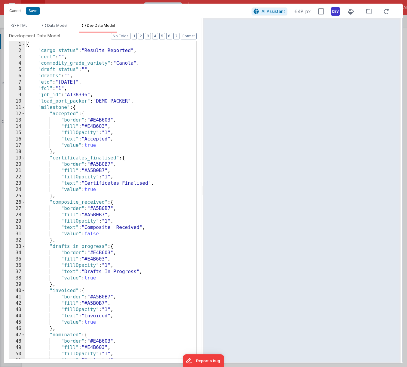
click at [63, 69] on div "{ "cargo_status" : "Results Reported" , "cert" : "" , "commodity_grade_variety"…" at bounding box center [110, 206] width 171 height 330
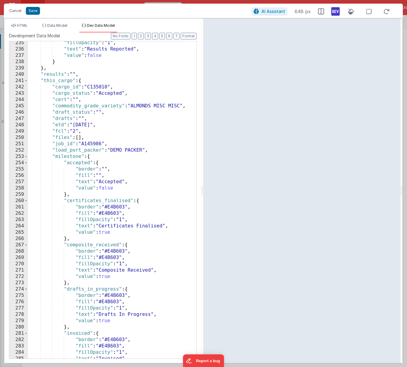
scroll to position [1491, 0]
click at [63, 88] on div ""fillOpacity" : "1" , "text" : "Results Reported" , "value" : false } } , "resu…" at bounding box center [112, 205] width 168 height 330
click at [21, 25] on span "HTML" at bounding box center [22, 25] width 11 height 5
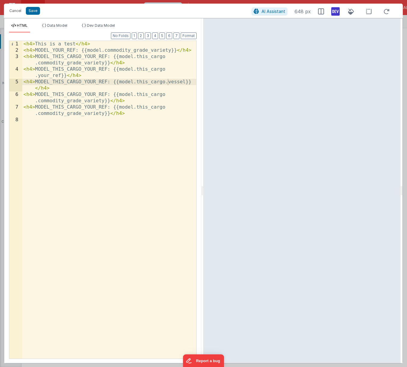
click at [174, 81] on div "< h4 > This is a test </ h4 > < h4 > MODEL_YOUR_REF: {{model.commodity_grade_va…" at bounding box center [109, 206] width 174 height 330
click at [58, 100] on div "< h4 > This is a test </ h4 > < h4 > MODEL_YOUR_REF: {{model.commodity_grade_va…" at bounding box center [109, 206] width 174 height 330
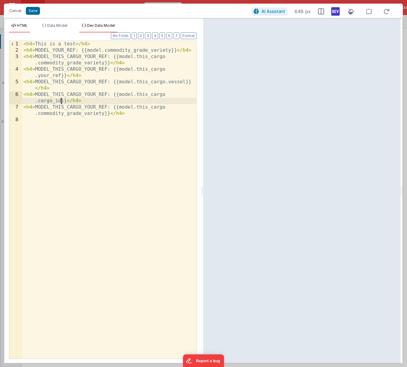
click at [93, 25] on span "Dev Data Model" at bounding box center [101, 25] width 28 height 5
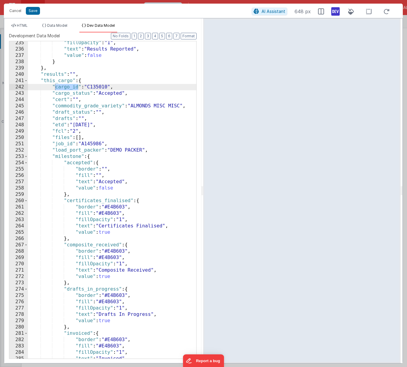
click at [73, 93] on div ""fillOpacity" : "1" , "text" : "Results Reported" , "value" : false } } , "resu…" at bounding box center [112, 205] width 168 height 330
click at [27, 27] on span "HTML" at bounding box center [22, 25] width 11 height 5
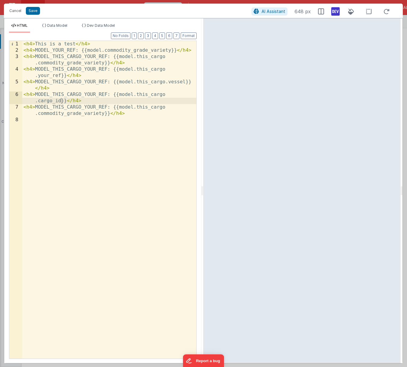
click at [86, 113] on div "< h4 > This is a test </ h4 > < h4 > MODEL_YOUR_REF: {{model.commodity_grade_va…" at bounding box center [109, 206] width 174 height 330
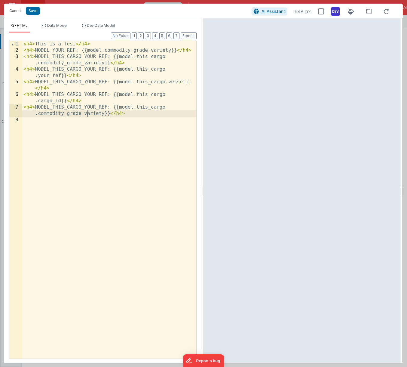
click at [86, 113] on div "< h4 > This is a test </ h4 > < h4 > MODEL_YOUR_REF: {{model.commodity_grade_va…" at bounding box center [109, 206] width 174 height 330
click at [30, 12] on button "Save" at bounding box center [33, 11] width 14 height 8
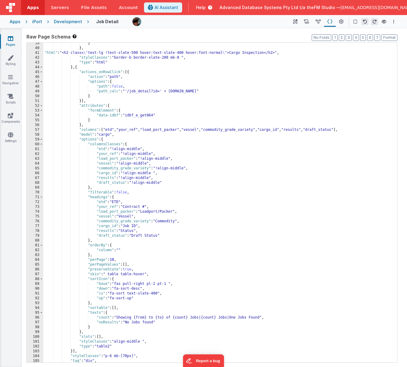
scroll to position [492, 0]
click at [101, 136] on div "} } , "html" : "<h2 class= \" text-lg !text-slate-500 hover:text-slate-400 hove…" at bounding box center [220, 206] width 354 height 329
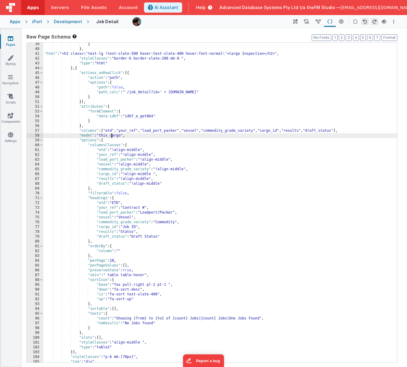
click at [317, 22] on icon at bounding box center [318, 22] width 5 height 6
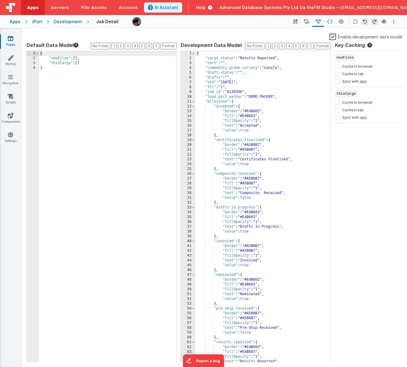
click at [270, 79] on div "{ "cargo_status" : "Results Reported" , "cert" : "" , "commodity_grade_variety"…" at bounding box center [262, 211] width 135 height 321
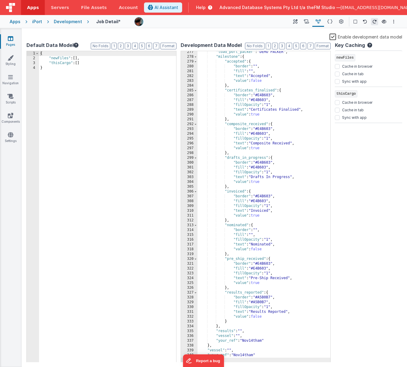
scroll to position [1215, 0]
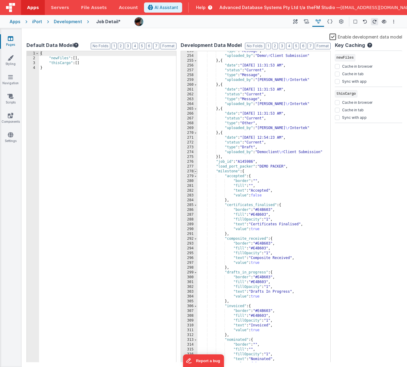
click at [196, 172] on span at bounding box center [195, 171] width 3 height 5
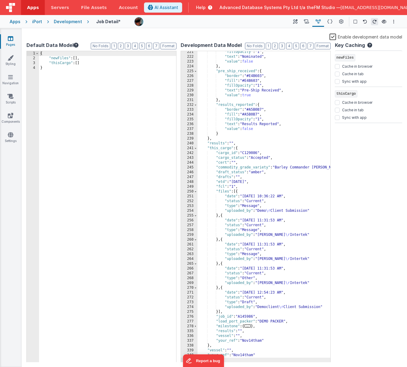
scroll to position [1060, 0]
click at [237, 148] on div ""fillOpacity" : "1" , "text" : "Nominated" , "value" : false } , "pre_ship_rece…" at bounding box center [264, 210] width 133 height 321
click at [210, 275] on div ""fillOpacity" : "1" , "text" : "Nominated" , "value" : false } , "pre_ship_rece…" at bounding box center [264, 210] width 133 height 321
click at [330, 20] on icon at bounding box center [329, 22] width 5 height 6
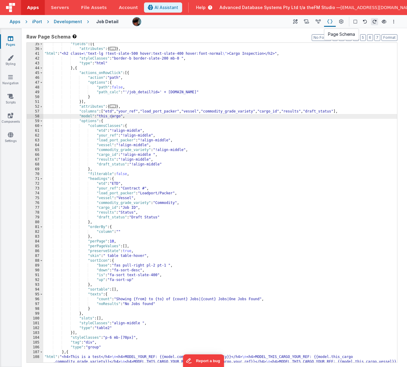
scroll to position [453, 0]
click at [159, 176] on div ""fields" : [{ "attributes" : { ... } , "html" : "<h2 class= \" text-lg !text-sl…" at bounding box center [220, 211] width 354 height 339
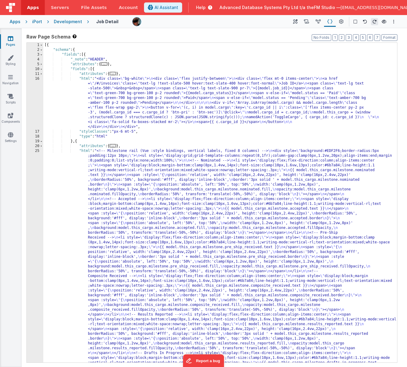
scroll to position [0, 0]
click at [163, 118] on div "[{ "schema" : { "fields" : [{ "_note" : "HEADER" , "attributes" : { ... } , "fi…" at bounding box center [220, 366] width 354 height 647
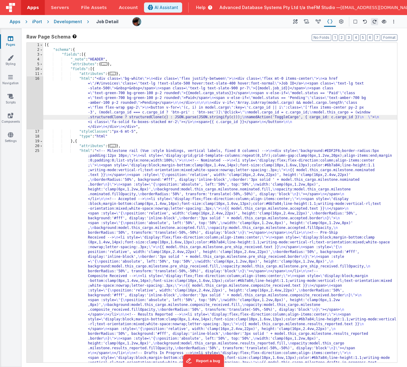
click at [37, 100] on div "16" at bounding box center [35, 102] width 17 height 53
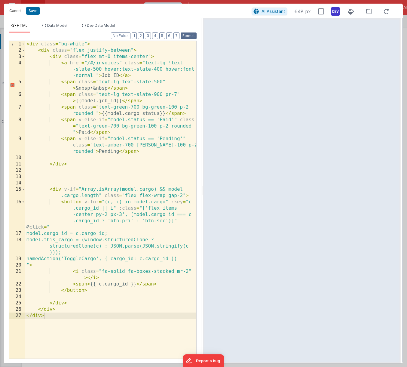
click at [192, 35] on button "Format" at bounding box center [189, 35] width 16 height 7
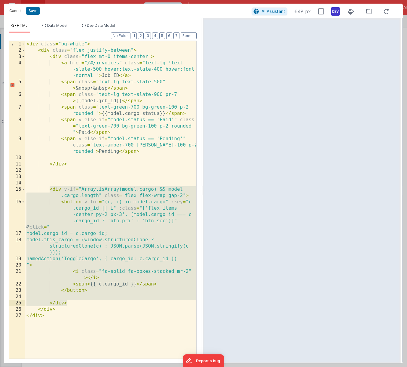
drag, startPoint x: 51, startPoint y: 189, endPoint x: 87, endPoint y: 305, distance: 121.4
click at [87, 275] on div "< div class = "bg-white" > < div class = "flex justify-between" > < div class =…" at bounding box center [110, 206] width 171 height 330
click at [49, 191] on div "< div class = "bg-white" > < div class = "flex justify-between" > < div class =…" at bounding box center [110, 206] width 171 height 330
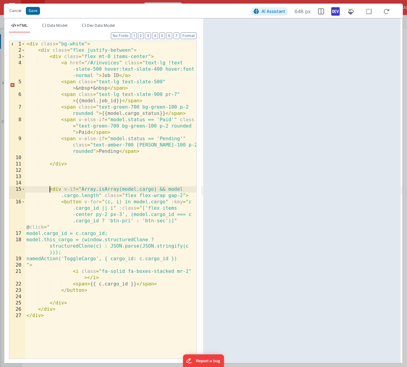
click at [70, 275] on div "< div class = "bg-white" > < div class = "flex justify-between" > < div class =…" at bounding box center [110, 206] width 171 height 330
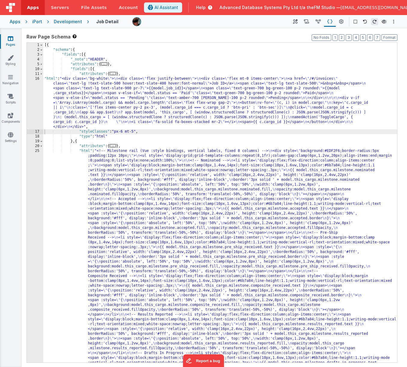
click at [177, 184] on div "[{ "schema" : { "fields" : [{ "_note" : "HEADER" , "attributes" : { ... } , "fi…" at bounding box center [220, 366] width 354 height 647
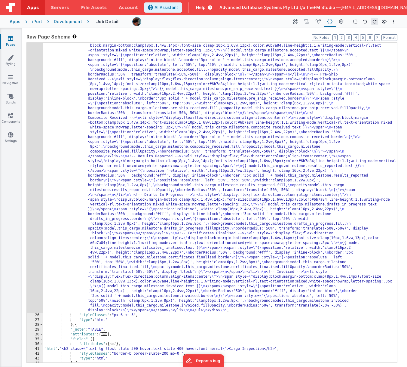
scroll to position [158, 0]
click at [165, 220] on div ""html" : "<!-- Milestone rail (Vue :style bindings, vertical labels, fixed 8 co…" at bounding box center [220, 313] width 354 height 647
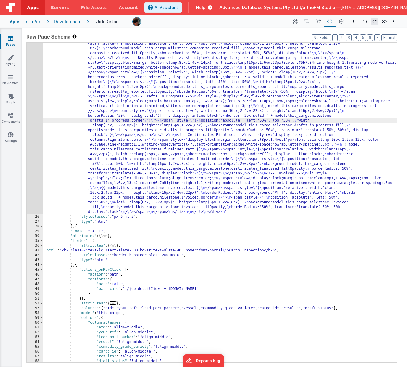
scroll to position [341, 0]
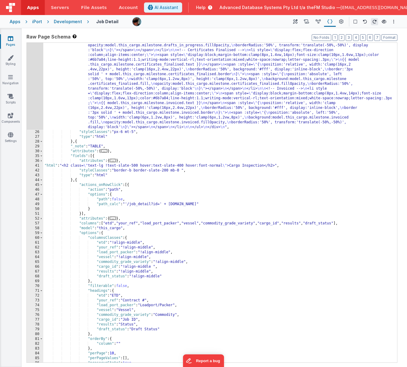
click at [162, 194] on div ""html" : "<!-- Milestone rail (Vue :style bindings, vertical labels, fixed 8 co…" at bounding box center [220, 130] width 354 height 647
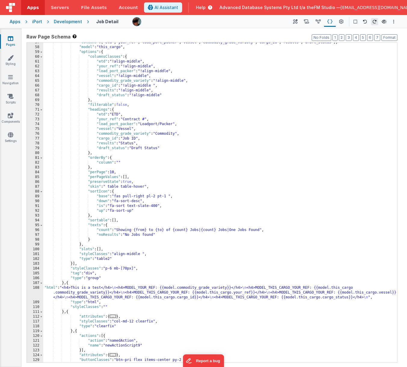
scroll to position [522, 0]
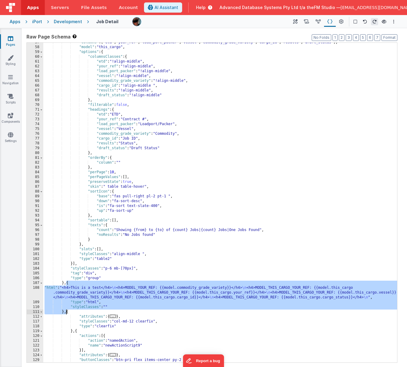
drag, startPoint x: 66, startPoint y: 283, endPoint x: 66, endPoint y: 312, distance: 28.9
click at [66, 275] on div ""columns" : [ "etd" , "your_ref" , "load_port_packer" , "vessel" , "commodity_g…" at bounding box center [220, 204] width 354 height 329
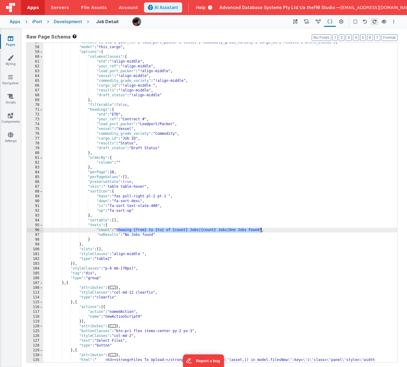
drag, startPoint x: 118, startPoint y: 230, endPoint x: 260, endPoint y: 229, distance: 141.9
click at [260, 229] on div ""columns" : [ "etd" , "your_ref" , "load_port_packer" , "vessel" , "commodity_g…" at bounding box center [220, 248] width 354 height 416
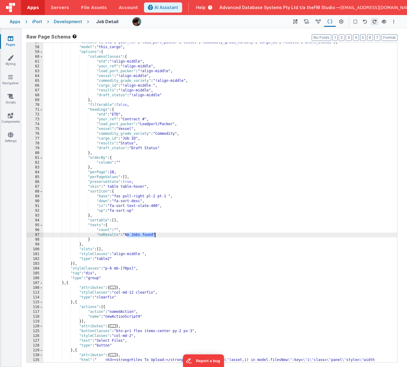
drag, startPoint x: 126, startPoint y: 235, endPoint x: 155, endPoint y: 235, distance: 28.6
click at [155, 235] on div ""columns" : [ "etd" , "your_ref" , "load_port_packer" , "vessel" , "commodity_g…" at bounding box center [220, 248] width 354 height 416
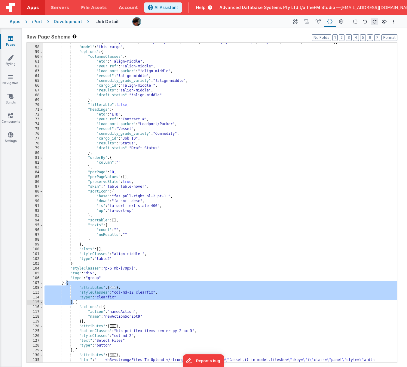
drag, startPoint x: 67, startPoint y: 284, endPoint x: 72, endPoint y: 300, distance: 17.0
click at [72, 275] on div ""columns" : [ "etd" , "your_ref" , "load_port_packer" , "vessel" , "commodity_g…" at bounding box center [220, 248] width 354 height 416
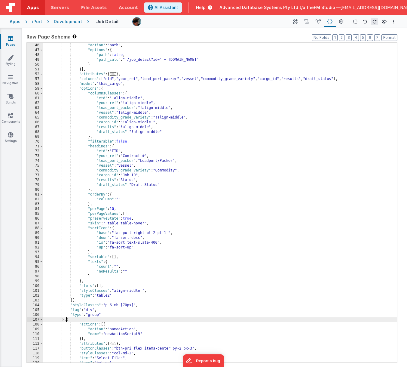
scroll to position [485, 0]
click at [71, 275] on div ""actions_onRowClick" : [{ "action" : "path" , "options" : { "path" : false , "p…" at bounding box center [220, 202] width 354 height 329
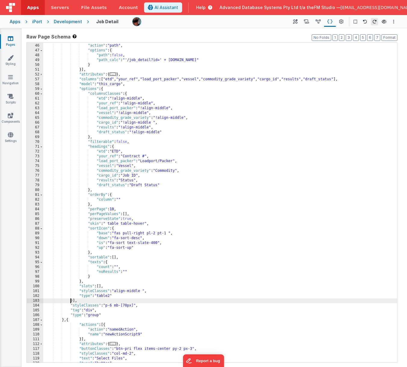
click at [71, 275] on div ""actions_onRowClick" : [{ "action" : "path" , "options" : { "path" : false , "p…" at bounding box center [220, 202] width 354 height 329
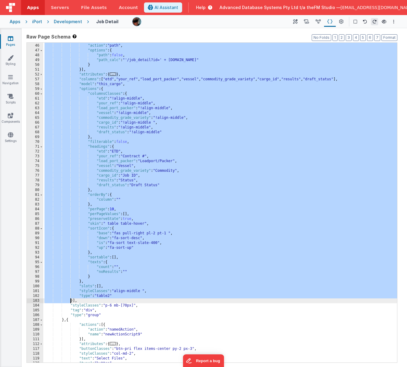
click at [72, 275] on div ""actions_onRowClick" : [{ "action" : "path" , "options" : { "path" : false , "p…" at bounding box center [220, 202] width 354 height 329
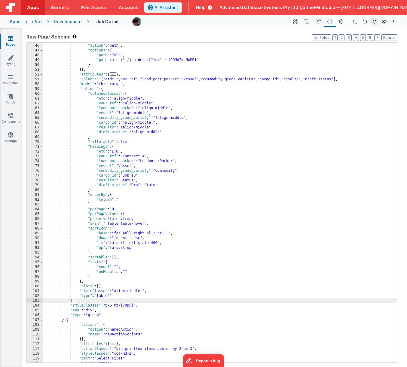
click at [72, 275] on div ""actions_onRowClick" : [{ "action" : "path" , "options" : { "path" : false , "p…" at bounding box center [220, 202] width 354 height 329
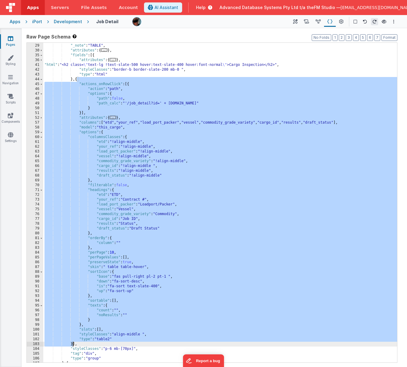
scroll to position [442, 0]
click at [129, 85] on div "} , { "_note" : "TABLE" , "attributes" : { ... } , "fields" : [{ "attributes" :…" at bounding box center [220, 202] width 354 height 329
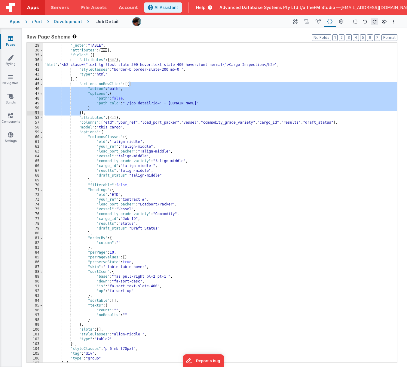
drag, startPoint x: 129, startPoint y: 85, endPoint x: 82, endPoint y: 112, distance: 53.9
click at [82, 112] on div "} , { "_note" : "TABLE" , "attributes" : { ... } , "fields" : [{ "attributes" :…" at bounding box center [220, 202] width 354 height 329
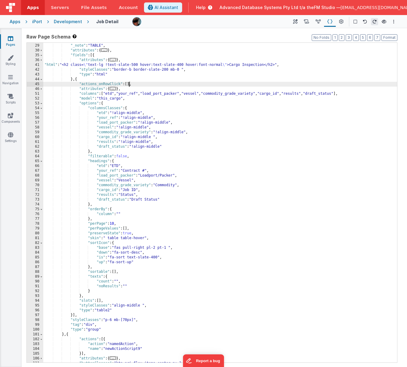
click at [77, 79] on div "} , { "_note" : "TABLE" , "attributes" : { ... } , "fields" : [{ "attributes" :…" at bounding box center [220, 202] width 354 height 329
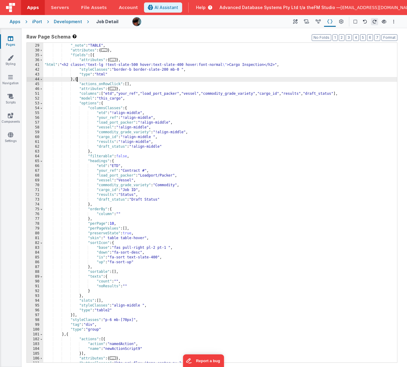
click at [77, 79] on div "} , { "_note" : "TABLE" , "attributes" : { ... } , "fields" : [{ "attributes" :…" at bounding box center [220, 202] width 354 height 329
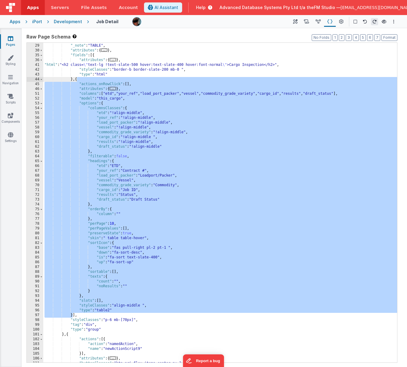
click at [63, 275] on div "} , { "_note" : "TABLE" , "attributes" : { ... } , "fields" : [{ "attributes" :…" at bounding box center [220, 202] width 354 height 329
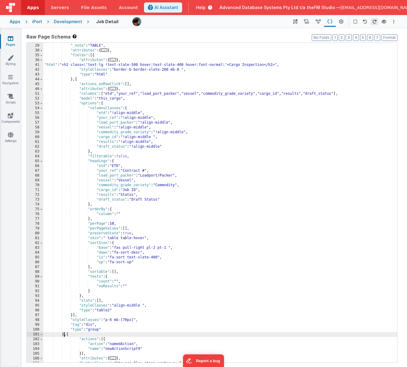
click at [63, 275] on div "} , { "_note" : "TABLE" , "attributes" : { ... } , "fields" : [{ "attributes" :…" at bounding box center [220, 202] width 354 height 329
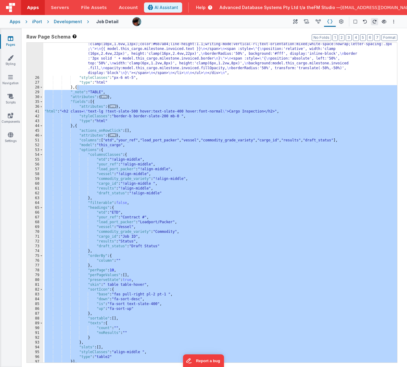
scroll to position [396, 0]
click at [103, 91] on div ""html" : "<!-- Milestone rail (Vue :style bindings, vertical labels, fixed 8 co…" at bounding box center [220, 76] width 354 height 647
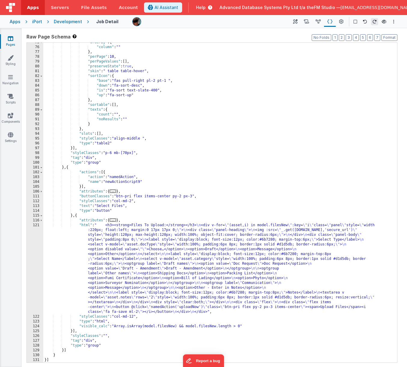
scroll to position [609, 0]
click at [67, 167] on div ""orderBy" : { "column" : "" } , "perPage" : 10 , "perPageValues" : [ ] , "prese…" at bounding box center [220, 204] width 354 height 329
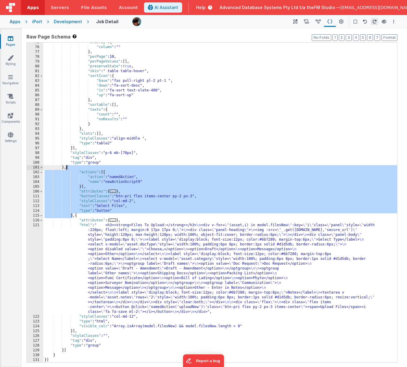
click at [78, 216] on div ""orderBy" : { "column" : "" } , "perPage" : 10 , "perPageValues" : [ ] , "prese…" at bounding box center [220, 204] width 354 height 329
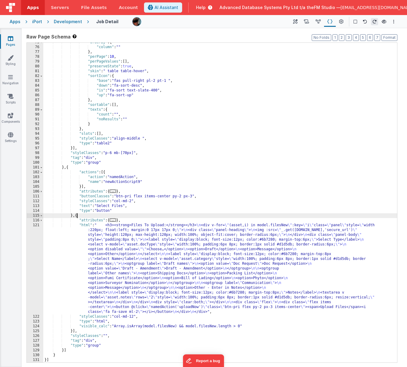
click at [78, 216] on div ""orderBy" : { "column" : "" } , "perPage" : 10 , "perPageValues" : [ ] , "prese…" at bounding box center [220, 204] width 354 height 329
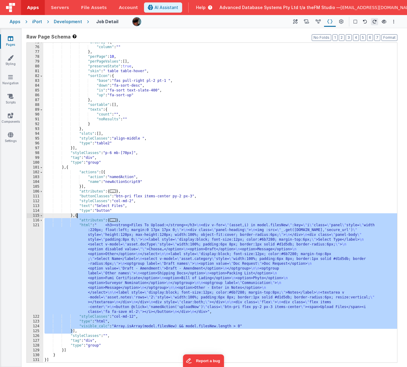
click at [63, 275] on div ""orderBy" : { "column" : "" } , "perPage" : 10 , "perPageValues" : [ ] , "prese…" at bounding box center [220, 204] width 354 height 329
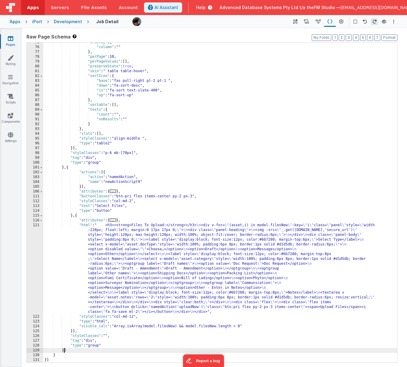
click at [63, 275] on div ""orderBy" : { "column" : "" } , "perPage" : 10 , "perPageValues" : [ ] , "prese…" at bounding box center [220, 204] width 354 height 329
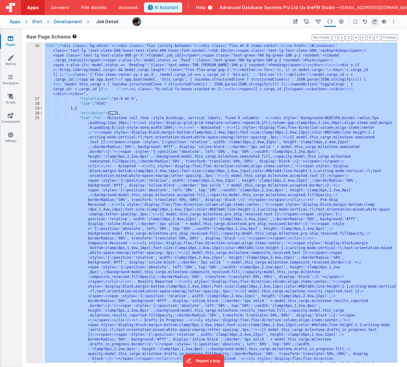
scroll to position [0, 0]
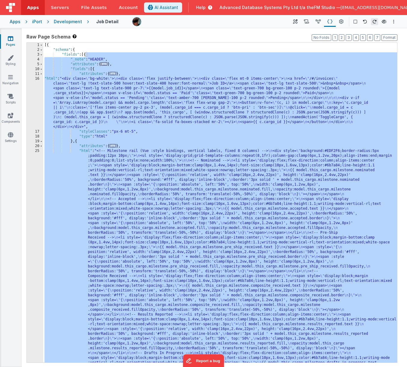
click at [265, 241] on div "[{ "schema" : { "fields" : [{ "_note" : "HEADER" , "attributes" : { ... } , "fi…" at bounding box center [220, 366] width 354 height 647
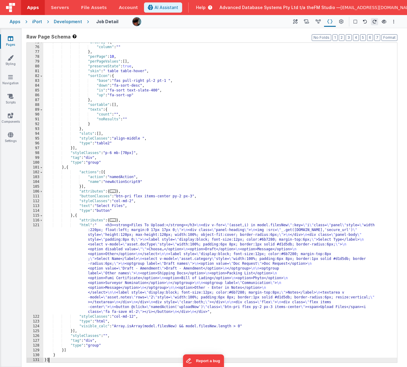
scroll to position [609, 0]
click at [73, 275] on div ""orderBy" : { "column" : "" } , "perPage" : 10 , "perPageValues" : [ ] , "prese…" at bounding box center [220, 204] width 354 height 329
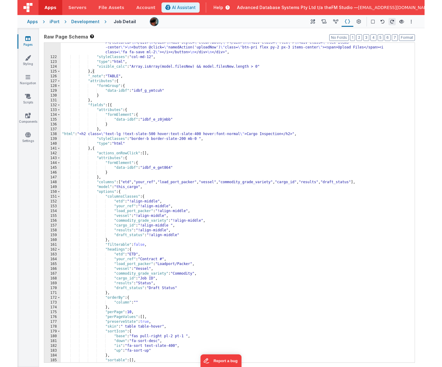
scroll to position [863, 0]
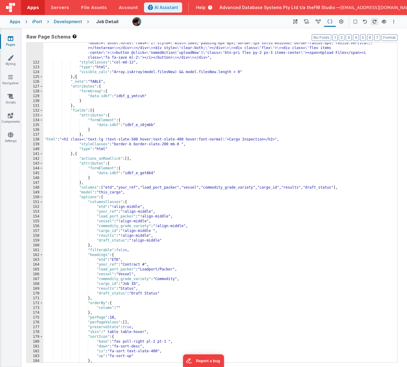
click at [92, 82] on div ""html" : " <h3><strong>Files To Upload:</strong></h3> \n <div v-for= \" (asset,…" at bounding box center [220, 177] width 354 height 416
click at [236, 138] on div ""html" : " <h3><strong>Files To Upload:</strong></h3> \n <div v-for= \" (asset,…" at bounding box center [220, 177] width 354 height 416
click at [234, 139] on div ""html" : " <h3><strong>Files To Upload:</strong></h3> \n <div v-for= \" (asset,…" at bounding box center [220, 177] width 354 height 416
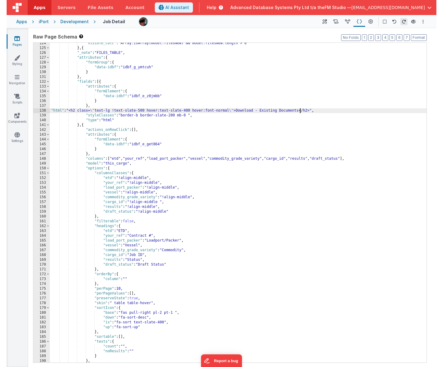
scroll to position [844, 0]
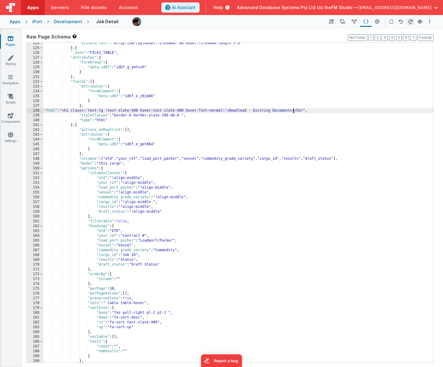
click at [123, 164] on div ""visible_calc" : "Array.isArray(model.filesNew) && model.filesNew.length > 0" }…" at bounding box center [238, 205] width 390 height 329
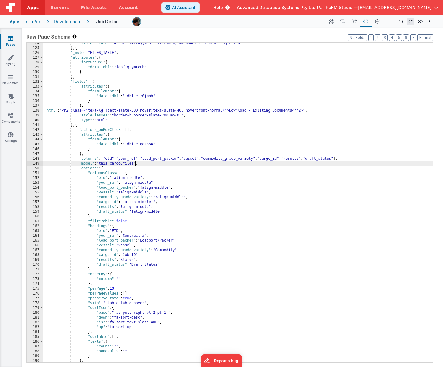
click at [127, 159] on div ""visible_calc" : "Array.isArray(model.filesNew) && model.filesNew.length > 0" }…" at bounding box center [238, 205] width 390 height 329
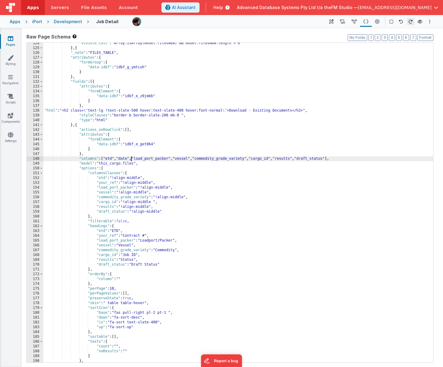
click at [152, 158] on div ""visible_calc" : "Array.isArray(model.filesNew) && model.filesNew.length > 0" }…" at bounding box center [238, 205] width 390 height 329
click at [178, 158] on div ""visible_calc" : "Array.isArray(model.filesNew) && model.filesNew.length > 0" }…" at bounding box center [238, 205] width 390 height 329
click at [112, 159] on div ""visible_calc" : "Array.isArray(model.filesNew) && model.filesNew.length > 0" }…" at bounding box center [238, 205] width 390 height 329
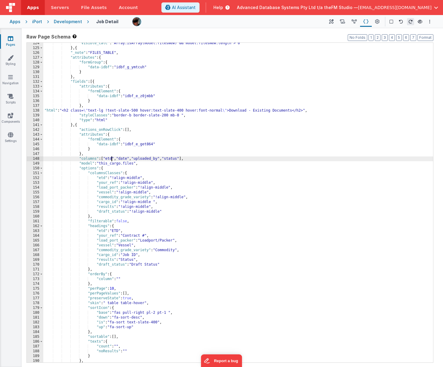
click at [112, 159] on div ""visible_calc" : "Array.isArray(model.filesNew) && model.filesNew.length > 0" }…" at bounding box center [238, 205] width 390 height 329
click at [110, 159] on div ""visible_calc" : "Array.isArray(model.filesNew) && model.filesNew.length > 0" }…" at bounding box center [238, 205] width 390 height 329
click at [102, 177] on div ""visible_calc" : "Array.isArray(model.filesNew) && model.filesNew.length > 0" }…" at bounding box center [238, 205] width 390 height 329
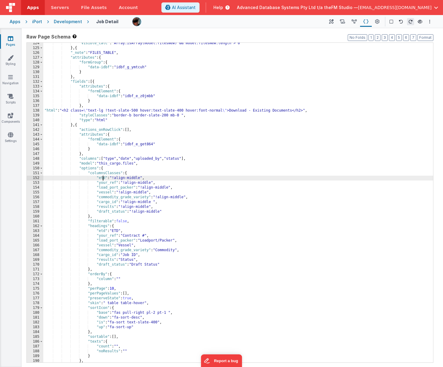
click at [102, 177] on div ""visible_calc" : "Array.isArray(model.filesNew) && model.filesNew.length > 0" }…" at bounding box center [238, 205] width 390 height 329
click at [102, 234] on div ""visible_calc" : "Array.isArray(model.filesNew) && model.filesNew.length > 0" }…" at bounding box center [238, 205] width 390 height 329
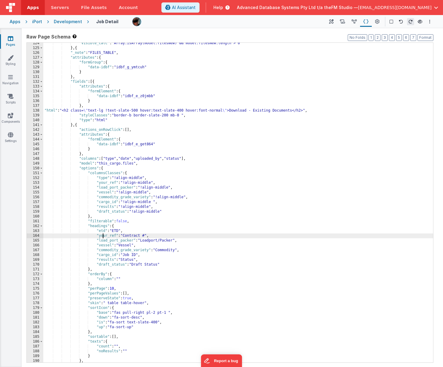
click at [102, 231] on div ""visible_calc" : "Array.isArray(model.filesNew) && model.filesNew.length > 0" }…" at bounding box center [238, 205] width 390 height 329
click at [129, 160] on div ""visible_calc" : "Array.isArray(model.filesNew) && model.filesNew.length > 0" }…" at bounding box center [238, 205] width 390 height 329
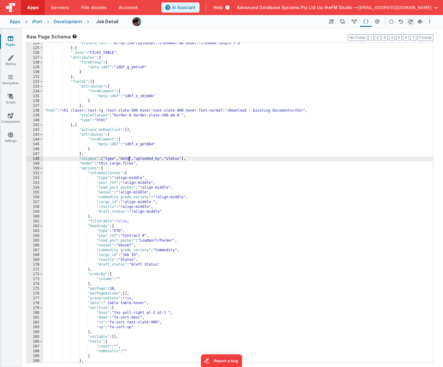
click at [129, 160] on div ""visible_calc" : "Array.isArray(model.filesNew) && model.filesNew.length > 0" }…" at bounding box center [238, 205] width 390 height 329
click at [106, 181] on div ""visible_calc" : "Array.isArray(model.filesNew) && model.filesNew.length > 0" }…" at bounding box center [238, 205] width 390 height 329
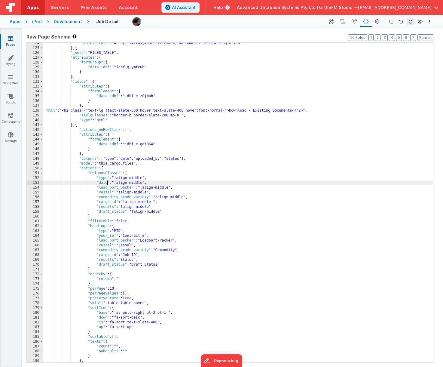
click at [105, 236] on div ""visible_calc" : "Array.isArray(model.filesNew) && model.filesNew.length > 0" }…" at bounding box center [238, 205] width 390 height 329
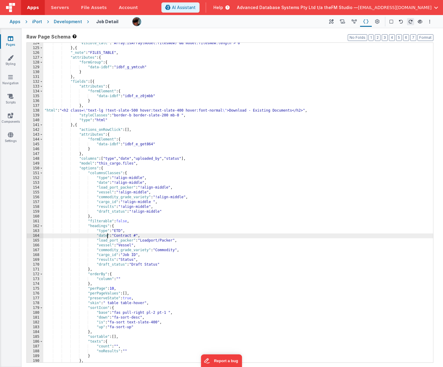
click at [151, 159] on div ""visible_calc" : "Array.isArray(model.filesNew) && model.filesNew.length > 0" }…" at bounding box center [238, 205] width 390 height 329
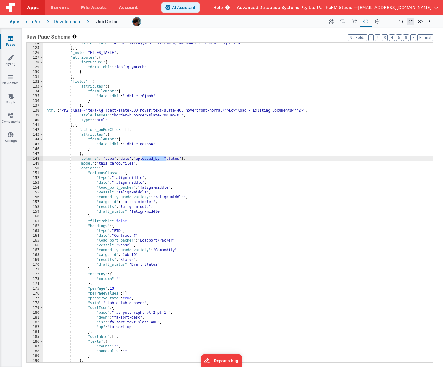
click at [103, 187] on div ""visible_calc" : "Array.isArray(model.filesNew) && model.filesNew.length > 0" }…" at bounding box center [238, 205] width 390 height 329
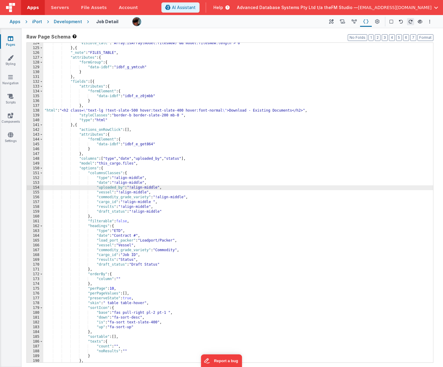
click at [106, 242] on div ""visible_calc" : "Array.isArray(model.filesNew) && model.filesNew.length > 0" }…" at bounding box center [238, 205] width 390 height 329
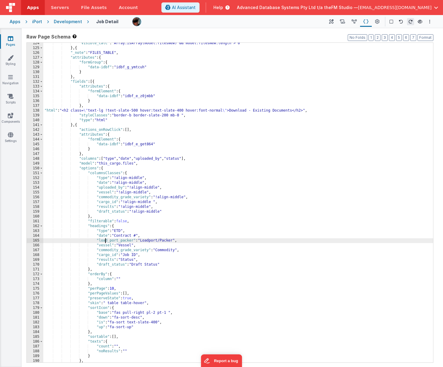
click at [106, 242] on div ""visible_calc" : "Array.isArray(model.filesNew) && model.filesNew.length > 0" }…" at bounding box center [238, 205] width 390 height 329
click at [180, 159] on div ""visible_calc" : "Array.isArray(model.filesNew) && model.filesNew.length > 0" }…" at bounding box center [238, 205] width 390 height 329
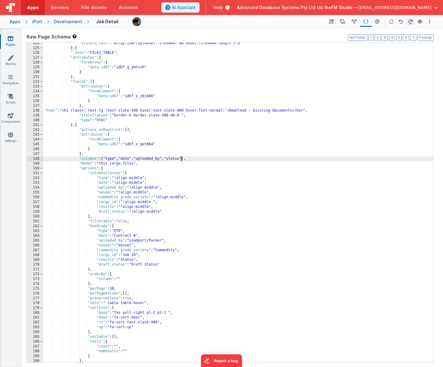
click at [180, 159] on div ""visible_calc" : "Array.isArray(model.filesNew) && model.filesNew.length > 0" }…" at bounding box center [238, 205] width 390 height 329
click at [104, 192] on div ""visible_calc" : "Array.isArray(model.filesNew) && model.filesNew.length > 0" }…" at bounding box center [238, 205] width 390 height 329
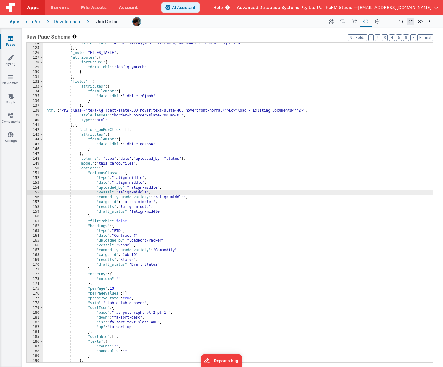
click at [104, 192] on div ""visible_calc" : "Array.isArray(model.filesNew) && model.filesNew.length > 0" }…" at bounding box center [238, 205] width 390 height 329
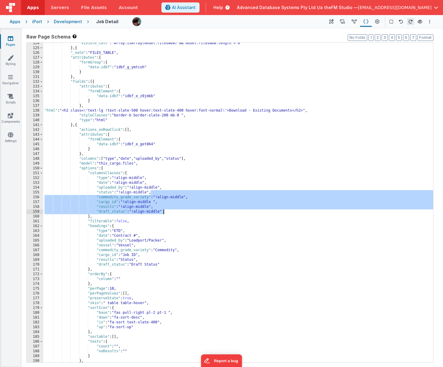
drag, startPoint x: 151, startPoint y: 193, endPoint x: 165, endPoint y: 210, distance: 21.6
click at [165, 210] on div ""visible_calc" : "Array.isArray(model.filesNew) && model.filesNew.length > 0" }…" at bounding box center [238, 205] width 390 height 329
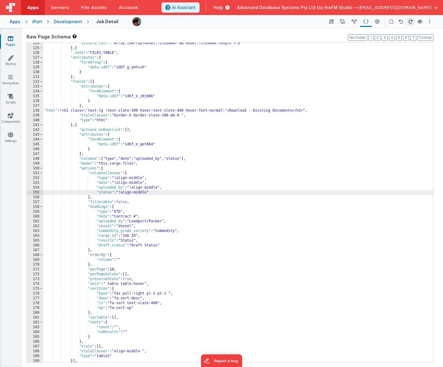
click at [106, 194] on div ""visible_calc" : "Array.isArray(model.filesNew) && model.filesNew.length > 0" }…" at bounding box center [238, 205] width 390 height 329
click at [105, 226] on div ""visible_calc" : "Array.isArray(model.filesNew) && model.filesNew.length > 0" }…" at bounding box center [238, 205] width 390 height 329
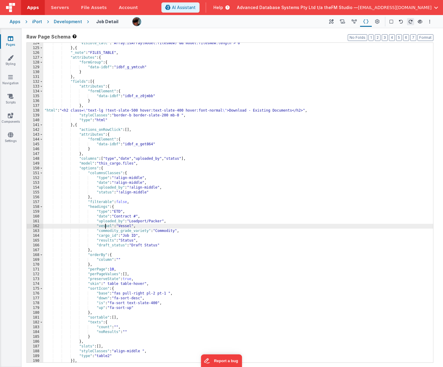
click at [105, 226] on div ""visible_calc" : "Array.isArray(model.filesNew) && model.filesNew.length > 0" }…" at bounding box center [238, 205] width 390 height 329
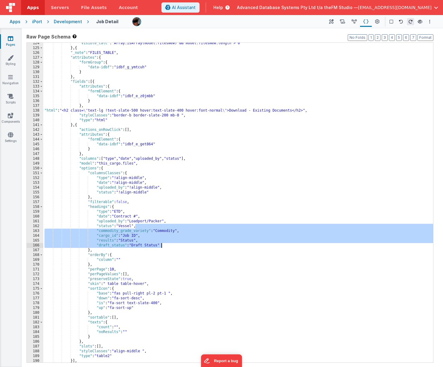
drag, startPoint x: 135, startPoint y: 225, endPoint x: 164, endPoint y: 244, distance: 34.8
click at [164, 244] on div ""visible_calc" : "Array.isArray(model.filesNew) && model.filesNew.length > 0" }…" at bounding box center [238, 205] width 390 height 329
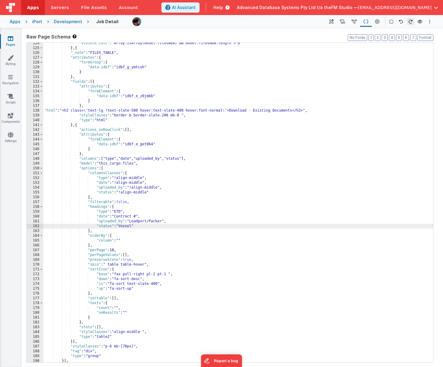
click at [121, 210] on div ""visible_calc" : "Array.isArray(model.filesNew) && model.filesNew.length > 0" }…" at bounding box center [238, 205] width 390 height 329
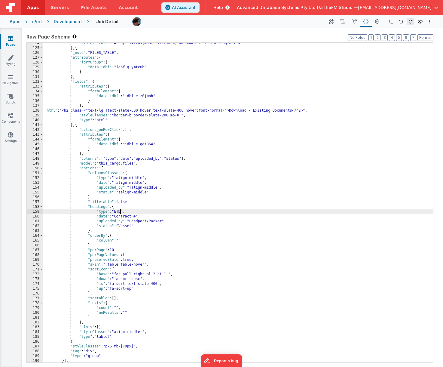
click at [121, 210] on div ""visible_calc" : "Array.isArray(model.filesNew) && model.filesNew.length > 0" }…" at bounding box center [238, 205] width 390 height 329
click at [122, 216] on div ""visible_calc" : "Array.isArray(model.filesNew) && model.filesNew.length > 0" }…" at bounding box center [238, 205] width 390 height 329
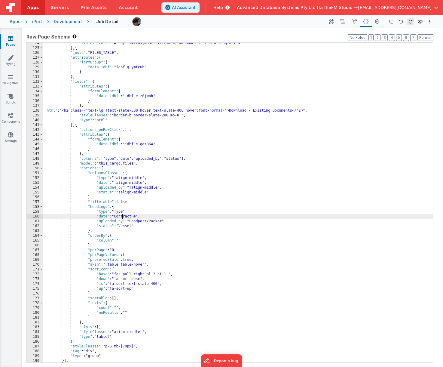
click at [122, 216] on div ""visible_calc" : "Array.isArray(model.filesNew) && model.filesNew.length > 0" }…" at bounding box center [238, 205] width 390 height 329
click at [136, 221] on div ""visible_calc" : "Array.isArray(model.filesNew) && model.filesNew.length > 0" }…" at bounding box center [238, 205] width 390 height 329
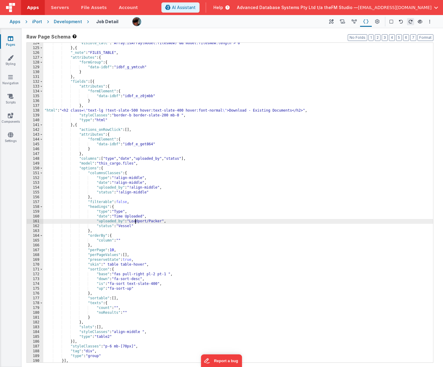
click at [136, 221] on div ""visible_calc" : "Array.isArray(model.filesNew) && model.filesNew.length > 0" }…" at bounding box center [238, 205] width 390 height 329
click at [125, 226] on div ""visible_calc" : "Array.isArray(model.filesNew) && model.filesNew.length > 0" }…" at bounding box center [238, 205] width 390 height 329
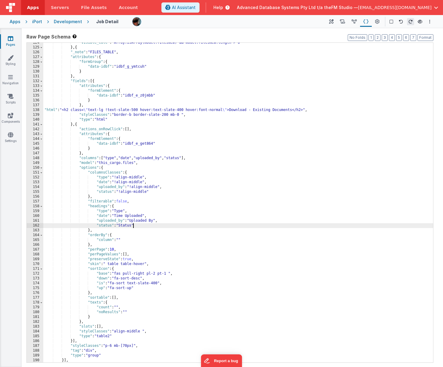
click at [146, 142] on div ""visible_calc" : "Array.isArray(model.filesNew) && model.filesNew.length > 0" }…" at bounding box center [238, 204] width 390 height 329
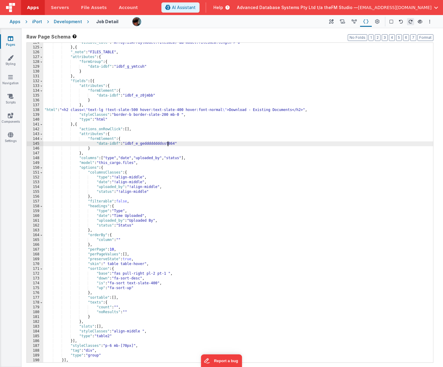
click at [112, 272] on div ""visible_calc" : "Array.isArray(model.filesNew) && model.filesNew.length > 0" }…" at bounding box center [238, 204] width 390 height 329
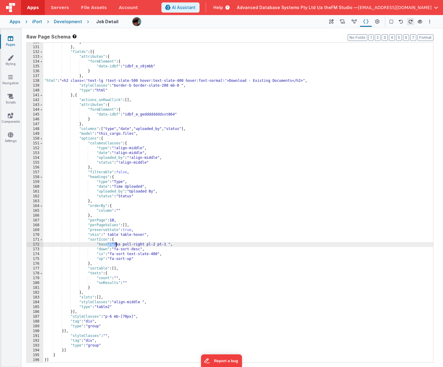
scroll to position [873, 0]
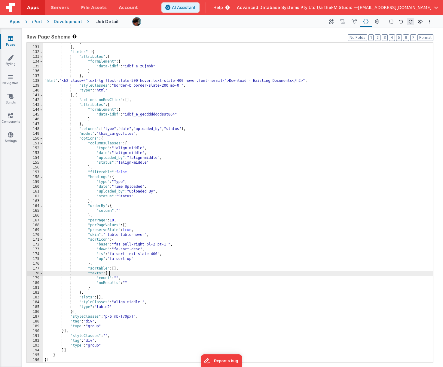
click at [112, 272] on div "} } , "fields" : [{ "attributes" : { "formElement" : { "data-idbf" : "idbf_e_z0…" at bounding box center [238, 204] width 390 height 329
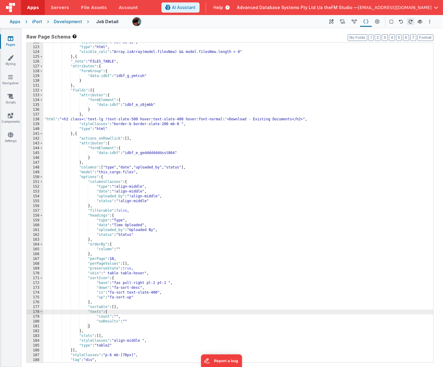
scroll to position [835, 0]
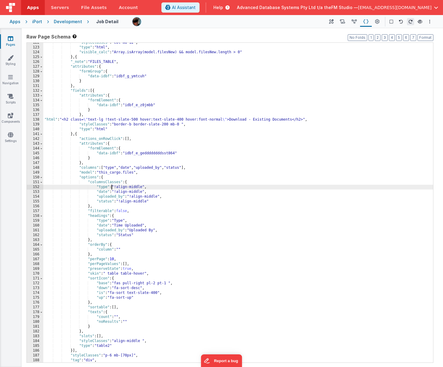
click at [112, 187] on div ""styleClasses" : "col-md-12" , "type" : "html" , "visible_calc" : "Array.isArra…" at bounding box center [238, 204] width 390 height 329
click at [64, 120] on div ""styleClasses" : "col-md-12" , "type" : "html" , "visible_calc" : "Array.isArra…" at bounding box center [238, 205] width 390 height 329
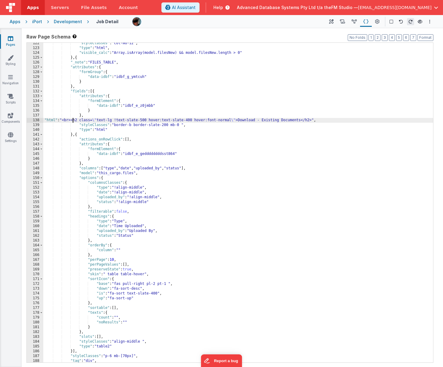
click at [72, 121] on div ""styleClasses" : "col-md-12" , "type" : "html" , "visible_calc" : "Array.isArra…" at bounding box center [238, 205] width 390 height 329
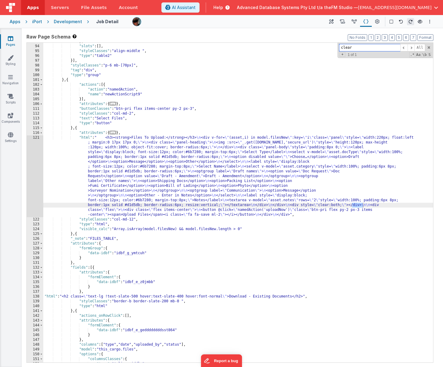
type input "clear"
click at [155, 100] on div "} , "slots" : [ ] , "styleClasses" : "align-middle " , "type" : "table2" }] , "…" at bounding box center [238, 203] width 390 height 329
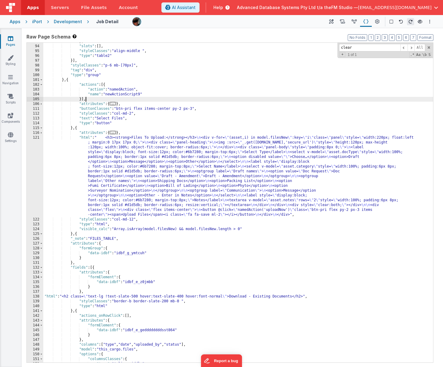
click at [158, 126] on div "} , "slots" : [ ] , "styleClasses" : "align-middle " , "type" : "table2" }] , "…" at bounding box center [238, 203] width 390 height 329
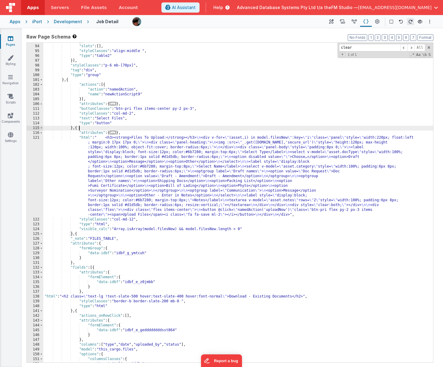
click at [150, 196] on div "} , "slots" : [ ] , "styleClasses" : "align-middle " , "type" : "table2" }] , "…" at bounding box center [238, 203] width 390 height 329
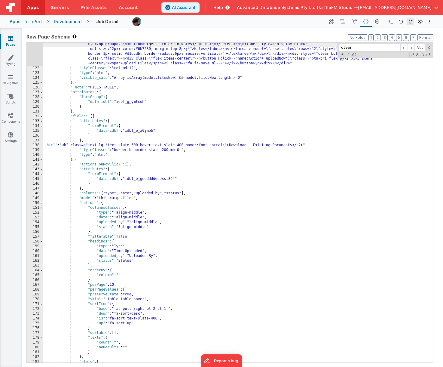
scroll to position [809, 0]
click at [150, 196] on div ""html" : " <h3><strong>Files To Upload:</strong></h3> \n <div v-for= \" (asset,…" at bounding box center [238, 187] width 390 height 406
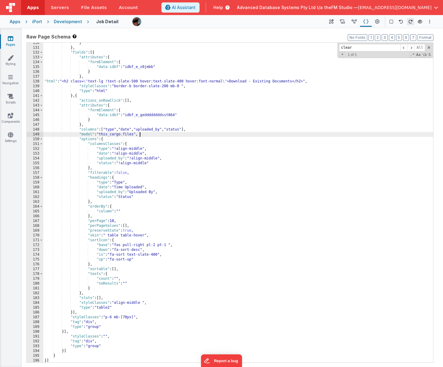
scroll to position [873, 0]
click at [133, 137] on div "} } , "fields" : [{ "attributes" : { "formElement" : { "data-idbf" : "idbf_e_z0…" at bounding box center [238, 205] width 390 height 329
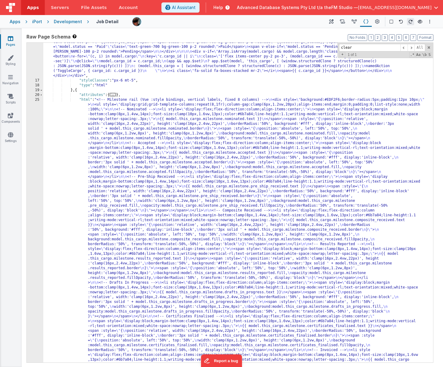
scroll to position [44, 0]
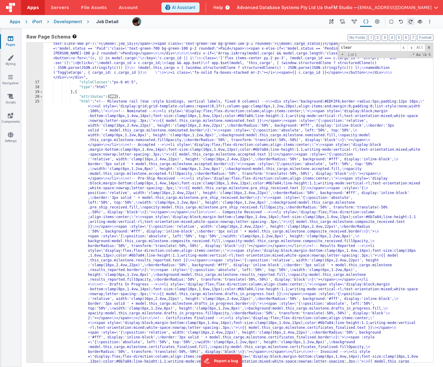
click at [134, 133] on div ""html" : "<div class= \" bg-white \" > \n <div class= \" flex justify-between \…" at bounding box center [238, 360] width 390 height 656
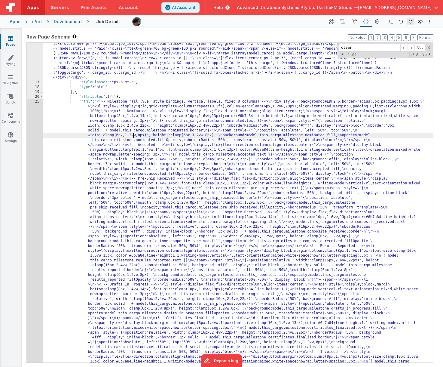
click at [31, 130] on div "25" at bounding box center [35, 243] width 17 height 289
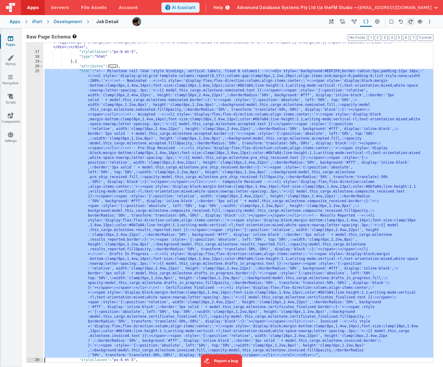
scroll to position [75, 0]
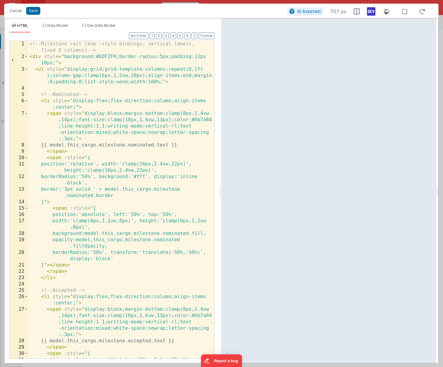
click at [107, 146] on div "<!-- Milestone rail (Vue :style bindings, vertical labels, fixed 8 columns) -->…" at bounding box center [121, 212] width 186 height 343
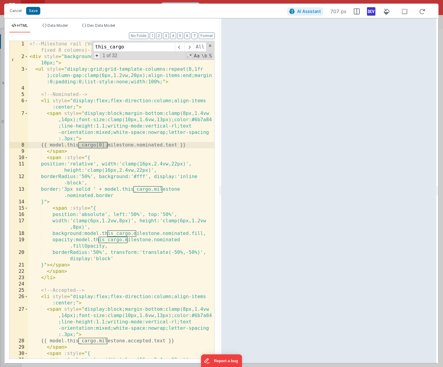
click at [98, 56] on span "+" at bounding box center [97, 55] width 7 height 6
click at [98, 56] on input at bounding box center [134, 58] width 82 height 10
paste input "this_cargo"
type input "this_cargo[0]"
click at [205, 58] on span "All" at bounding box center [205, 58] width 13 height 10
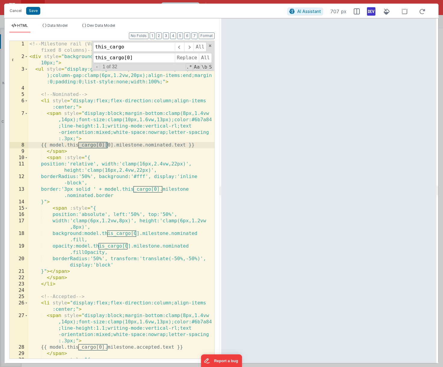
click at [117, 145] on div "<!-- Milestone rail (Vue :style bindings, vertical labels, fixed 8 columns) -->…" at bounding box center [121, 212] width 186 height 343
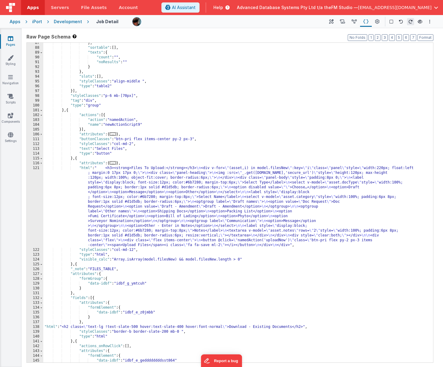
scroll to position [608, 0]
click at [163, 275] on div "} , "sortable" : [ ] , "texts" : { "count" : "" , "noResults" : "" } } , "slots…" at bounding box center [238, 205] width 390 height 329
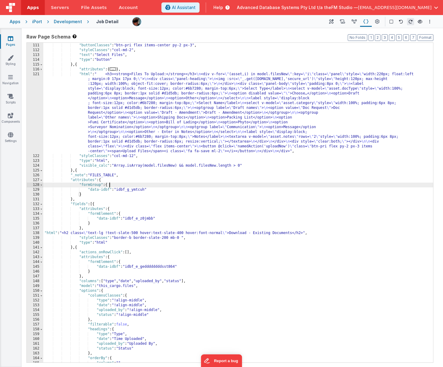
scroll to position [717, 0]
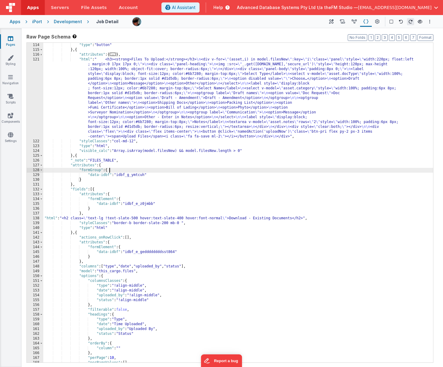
click at [163, 275] on div ""type" : "button" } , { "attributes" : { ... } , "html" : " <h3><strong>Files T…" at bounding box center [238, 207] width 390 height 329
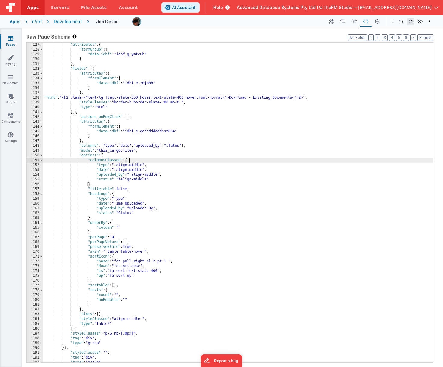
scroll to position [854, 0]
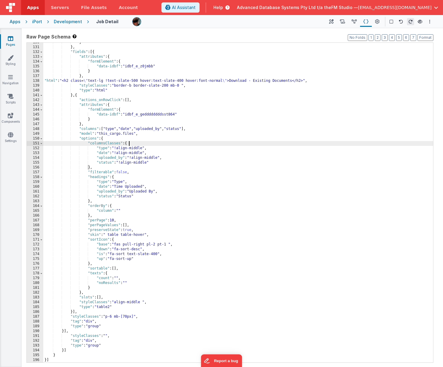
click at [160, 275] on div "} } , "fields" : [{ "attributes" : { "formElement" : { "data-idbf" : "idbf_e_z0…" at bounding box center [238, 204] width 390 height 329
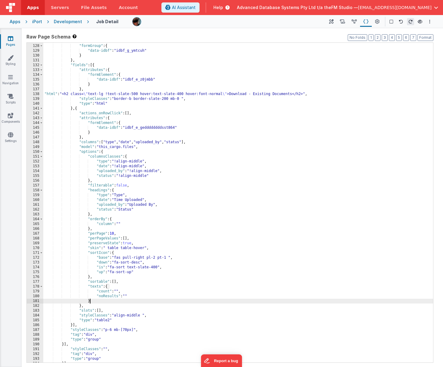
scroll to position [838, 0]
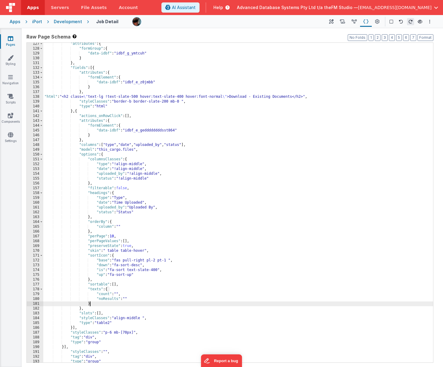
click at [123, 149] on div ""attributes" : { "formGroup" : { "data-idbf" : "idbf_g_ymtcuh" } } , "fields" :…" at bounding box center [238, 205] width 390 height 329
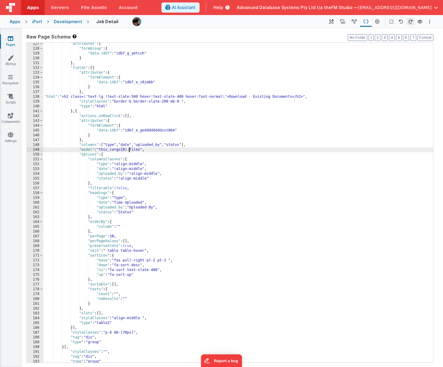
click at [123, 150] on div ""attributes" : { "formGroup" : { "data-idbf" : "idbf_g_ymtcuh" } } , "fields" :…" at bounding box center [238, 205] width 390 height 329
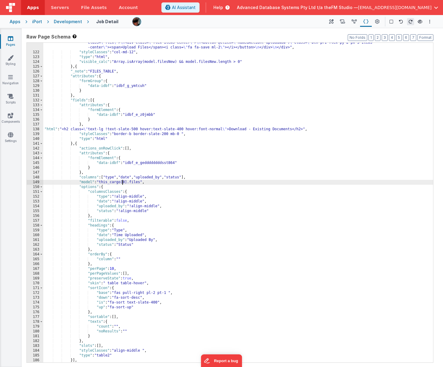
scroll to position [777, 0]
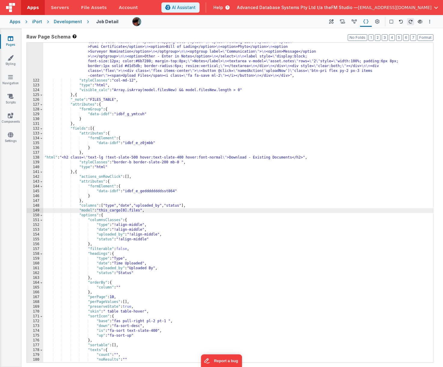
click at [123, 150] on div ""html" : " <h3><strong>Files To Upload:</strong></h3> \n <div v-for= \" (asset,…" at bounding box center [238, 199] width 390 height 406
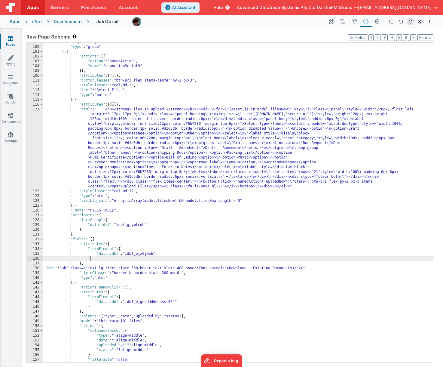
scroll to position [667, 0]
click at [133, 134] on div ""tag" : "div" , "type" : "group" } , { "actions" : [{ "action" : "namedAction" …" at bounding box center [238, 204] width 390 height 329
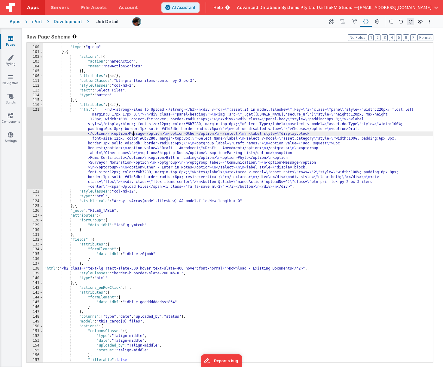
scroll to position [666, 0]
click at [149, 97] on div ""tag" : "div" , "type" : "group" } , { "actions" : [{ "action" : "namedAction" …" at bounding box center [238, 204] width 390 height 329
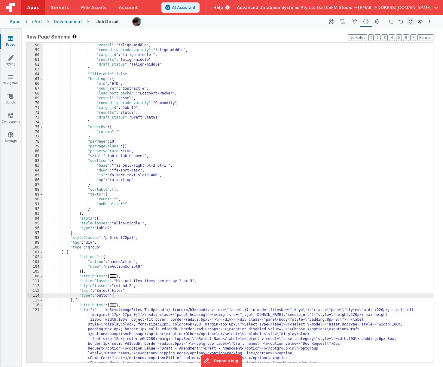
scroll to position [466, 0]
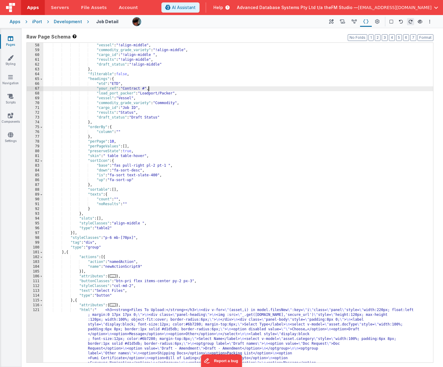
click at [149, 89] on div ""load_port_packer" : "!align-middle" , "vessel" : "!align-middle" , "commodity_…" at bounding box center [238, 241] width 390 height 406
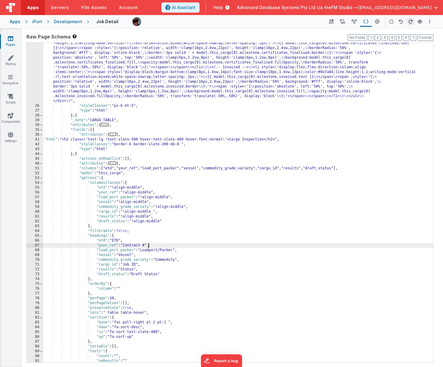
scroll to position [310, 0]
click at [107, 173] on div ""html" : "<!-- Milestone rail (Vue :style bindings, vertical labels, fixed 8 co…" at bounding box center [238, 131] width 390 height 594
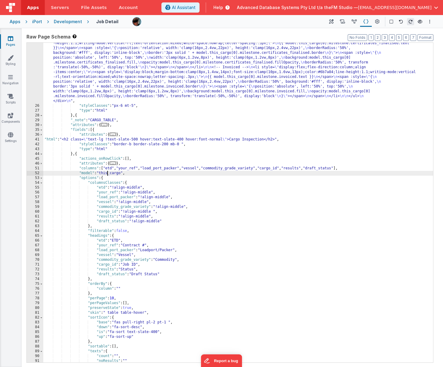
click at [107, 173] on div ""html" : "<!-- Milestone rail (Vue :style bindings, vertical labels, fixed 8 co…" at bounding box center [238, 131] width 390 height 594
click at [142, 197] on div ""html" : "<!-- Milestone rail (Vue :style bindings, vertical labels, fixed 8 co…" at bounding box center [238, 131] width 390 height 594
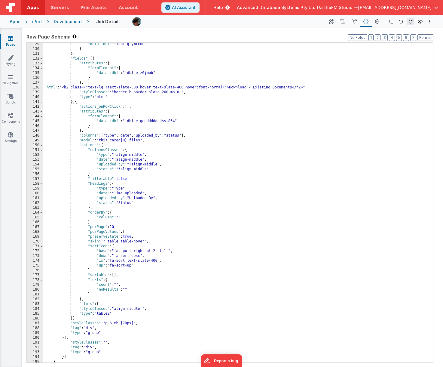
scroll to position [854, 0]
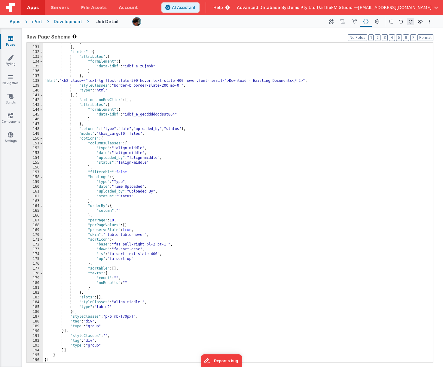
click at [123, 133] on div "} } , "fields" : [{ "attributes" : { "formElement" : { "data-idbf" : "idbf_e_z0…" at bounding box center [238, 204] width 390 height 329
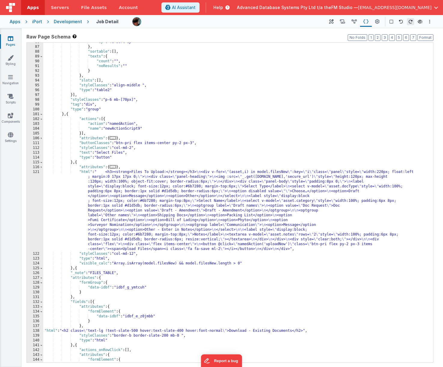
scroll to position [603, 0]
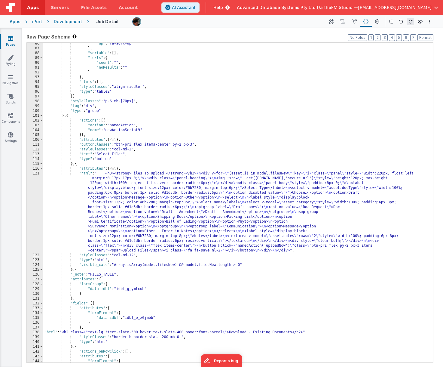
click at [155, 267] on div ""up" : "fa-sort-up" } , "sortable" : [ ] , "texts" : { "count" : "" , "noResult…" at bounding box center [238, 205] width 390 height 329
click at [151, 265] on div ""up" : "fa-sort-up" } , "sortable" : [ ] , "texts" : { "count" : "" , "noResult…" at bounding box center [238, 205] width 390 height 329
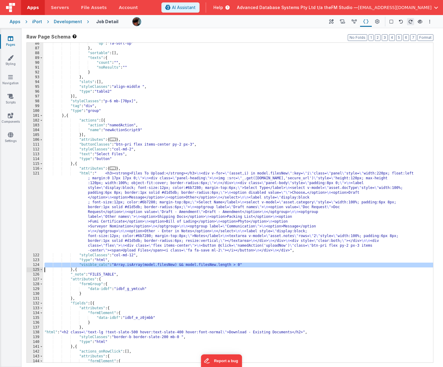
click at [151, 265] on div ""up" : "fa-sort-up" } , "sortable" : [ ] , "texts" : { "count" : "" , "noResult…" at bounding box center [238, 205] width 390 height 329
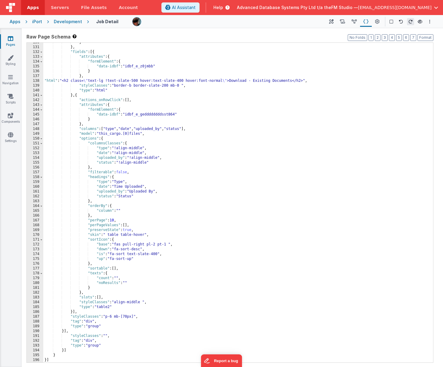
scroll to position [854, 0]
click at [119, 275] on div "} } , "fields" : [{ "attributes" : { "formElement" : { "data-idbf" : "idbf_e_z0…" at bounding box center [238, 204] width 390 height 329
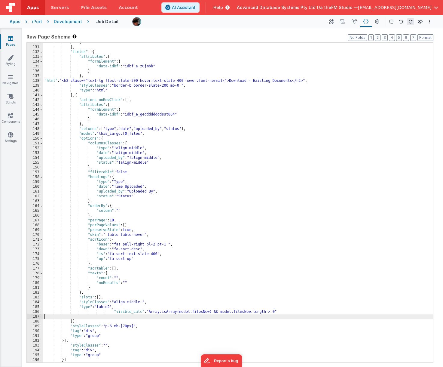
click at [194, 275] on div "} } , "fields" : [{ "attributes" : { "formElement" : { "data-idbf" : "idbf_e_z0…" at bounding box center [238, 204] width 390 height 329
click at [180, 275] on div "} } , "fields" : [{ "attributes" : { "formElement" : { "data-idbf" : "idbf_e_z0…" at bounding box center [238, 204] width 390 height 329
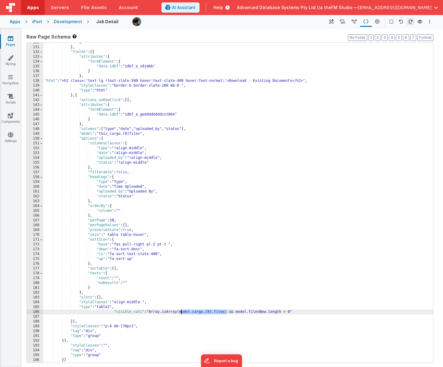
click at [195, 275] on div "} } , "fields" : [{ "attributes" : { "formElement" : { "data-idbf" : "idbf_e_z0…" at bounding box center [238, 204] width 390 height 329
drag, startPoint x: 194, startPoint y: 312, endPoint x: 237, endPoint y: 313, distance: 42.7
click at [237, 275] on div "} } , "fields" : [{ "attributes" : { "formElement" : { "data-idbf" : "idbf_e_z0…" at bounding box center [238, 204] width 390 height 329
click at [248, 275] on div "} } , "fields" : [{ "attributes" : { "formElement" : { "data-idbf" : "idbf_e_z0…" at bounding box center [238, 204] width 390 height 329
drag, startPoint x: 248, startPoint y: 312, endPoint x: 278, endPoint y: 312, distance: 30.4
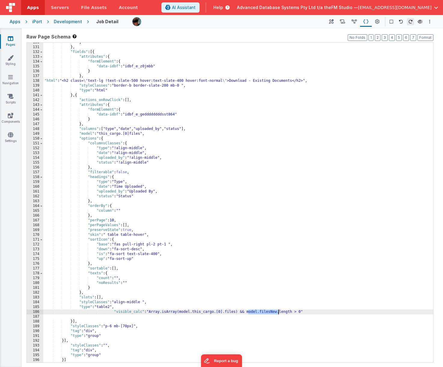
click at [278, 275] on div "} } , "fields" : [{ "attributes" : { "formElement" : { "data-idbf" : "idbf_e_z0…" at bounding box center [238, 204] width 390 height 329
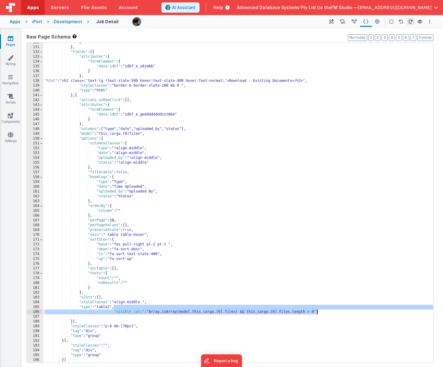
drag, startPoint x: 114, startPoint y: 308, endPoint x: 322, endPoint y: 311, distance: 208.1
click at [322, 275] on div "} } , "fields" : [{ "attributes" : { "formElement" : { "data-idbf" : "idbf_e_z0…" at bounding box center [238, 204] width 390 height 329
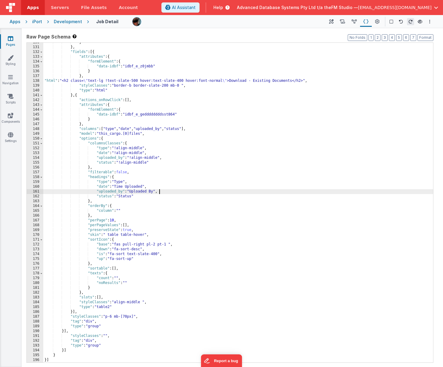
click at [199, 191] on div "} } , "fields" : [{ "attributes" : { "formElement" : { "data-idbf" : "idbf_e_z0…" at bounding box center [238, 204] width 390 height 329
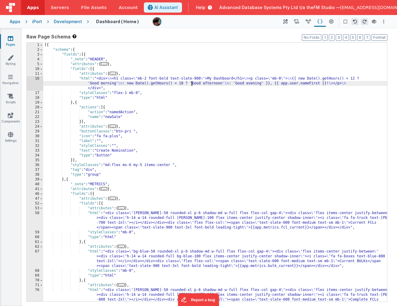
click at [66, 22] on div "Development" at bounding box center [68, 22] width 28 height 6
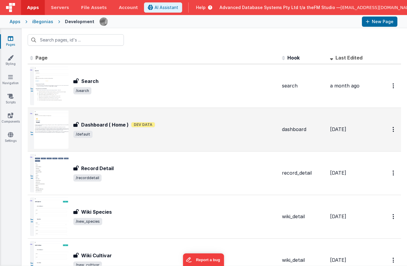
click at [99, 126] on h3 "Dashboard ( Home )" at bounding box center [104, 124] width 47 height 7
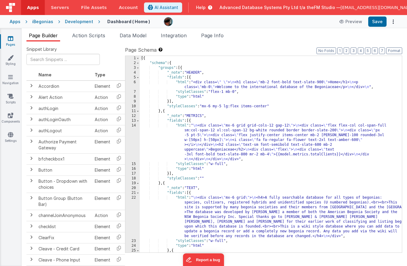
click at [188, 136] on div "[{ "schema" : { "groups" : [{ "_note" : "HEADER" , "fields" : [{ "html" : "<div…" at bounding box center [271, 159] width 262 height 206
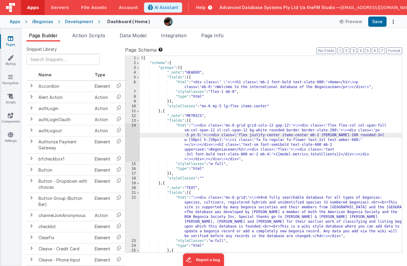
click at [14, 22] on div "Apps" at bounding box center [15, 22] width 11 height 6
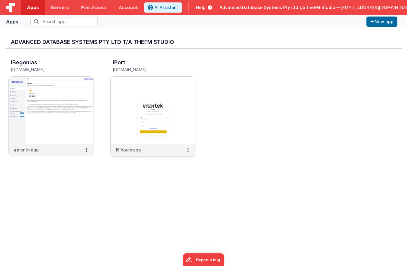
click at [147, 99] on img at bounding box center [153, 110] width 84 height 67
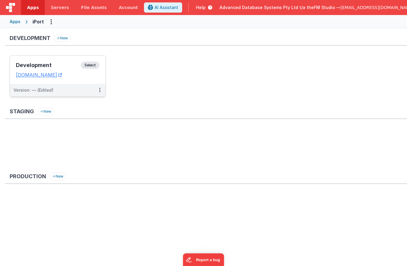
click at [39, 65] on h3 "Development" at bounding box center [48, 65] width 65 height 6
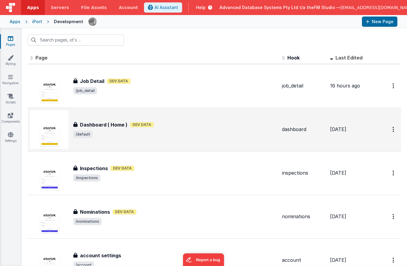
click at [107, 126] on h3 "Dashboard ( Home )" at bounding box center [103, 124] width 47 height 7
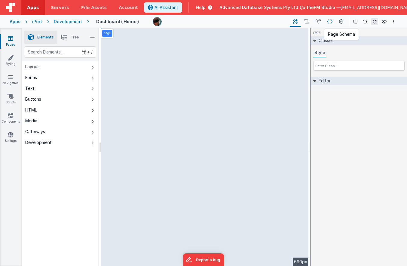
click at [330, 22] on icon at bounding box center [329, 22] width 5 height 6
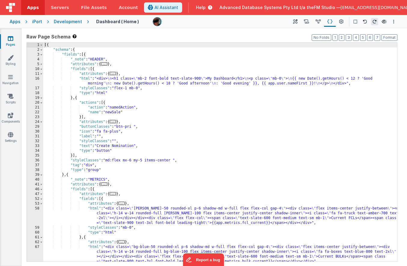
click at [205, 155] on div "[{ "schema" : { "fields" : [{ "_note" : "HEADER" , "attributes" : { ... } , "fi…" at bounding box center [220, 157] width 354 height 228
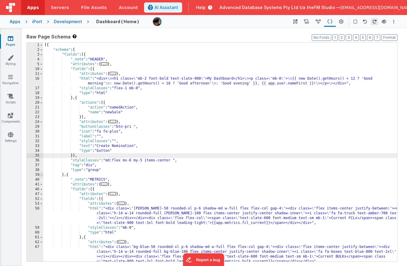
click at [41, 176] on span at bounding box center [41, 175] width 3 height 5
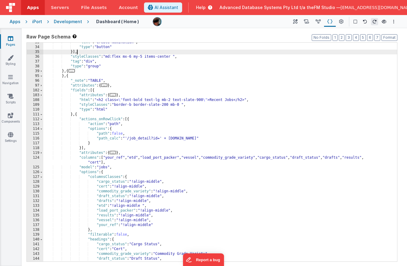
scroll to position [104, 0]
click at [69, 76] on div ""text" : "Create Nomination" , "type" : "button" }] , "styleClasses" : "md:flex…" at bounding box center [220, 154] width 354 height 228
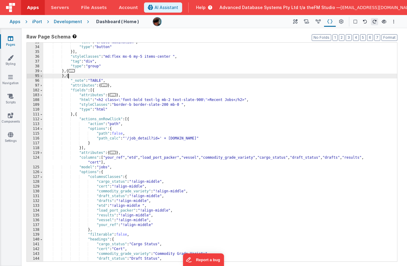
click at [69, 76] on div ""text" : "Create Nomination" , "type" : "button" }] , "styleClasses" : "md:flex…" at bounding box center [220, 154] width 354 height 228
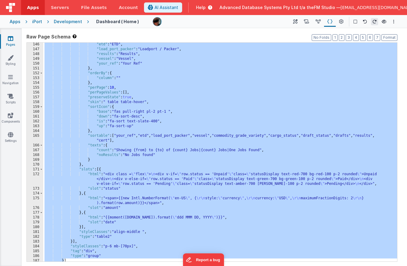
scroll to position [339, 0]
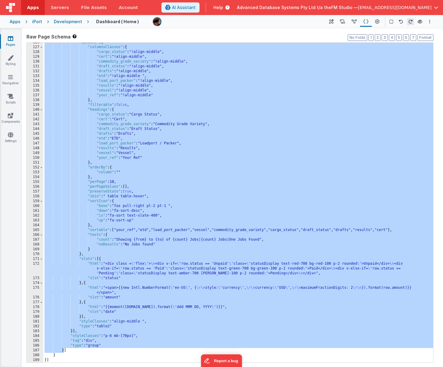
scroll to position [229, 0]
click at [245, 103] on div ""options" : { "columnsClasses" : { "cargo_status" : "!align-middle" , "cert" : …" at bounding box center [238, 204] width 390 height 329
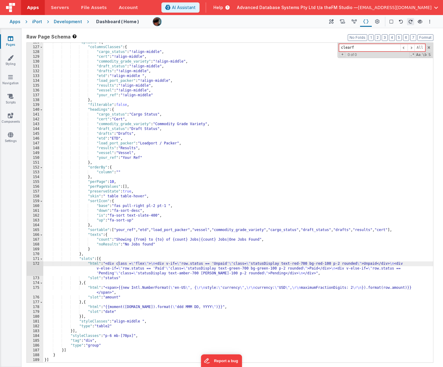
type input "clearf"
click at [235, 38] on label "Raw Page Schema Shortcuts: Find: command-f Fold: command-option-L Unfold: comma…" at bounding box center [229, 36] width 407 height 7
